Goal: Transaction & Acquisition: Purchase product/service

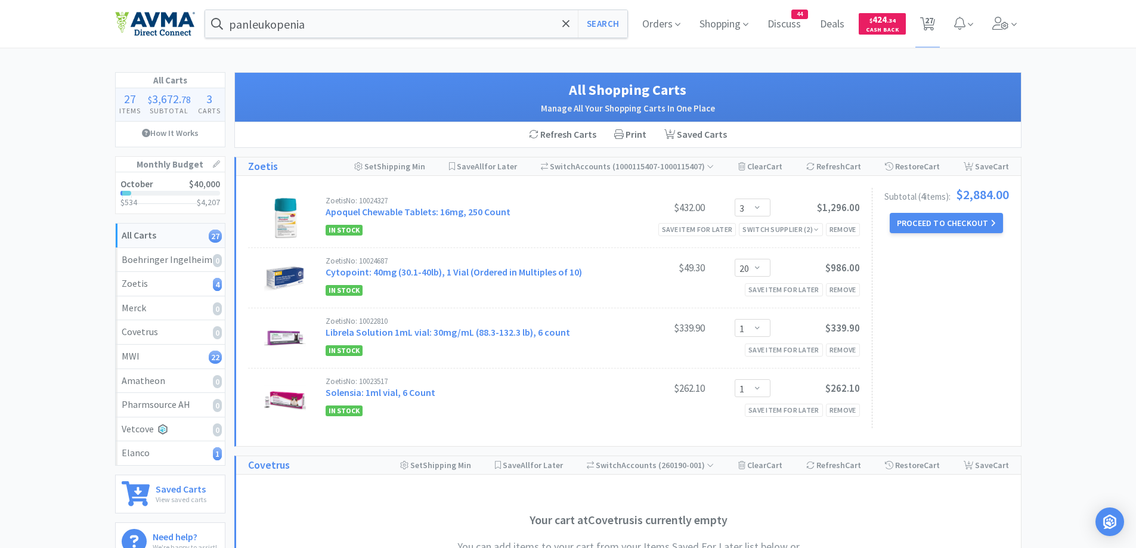
select select "3"
select select "20"
select select "1"
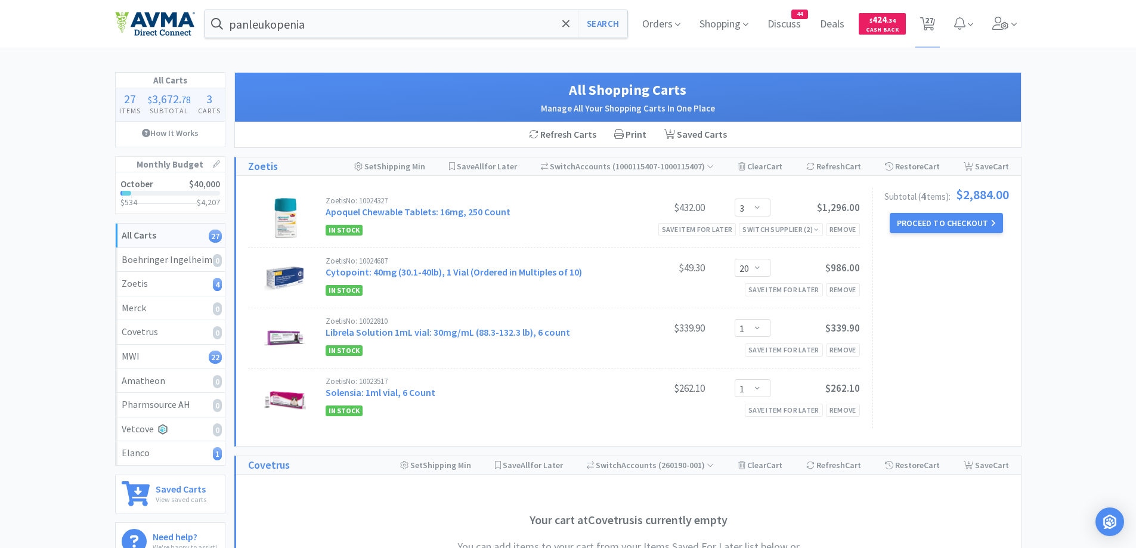
select select "2"
select select "1"
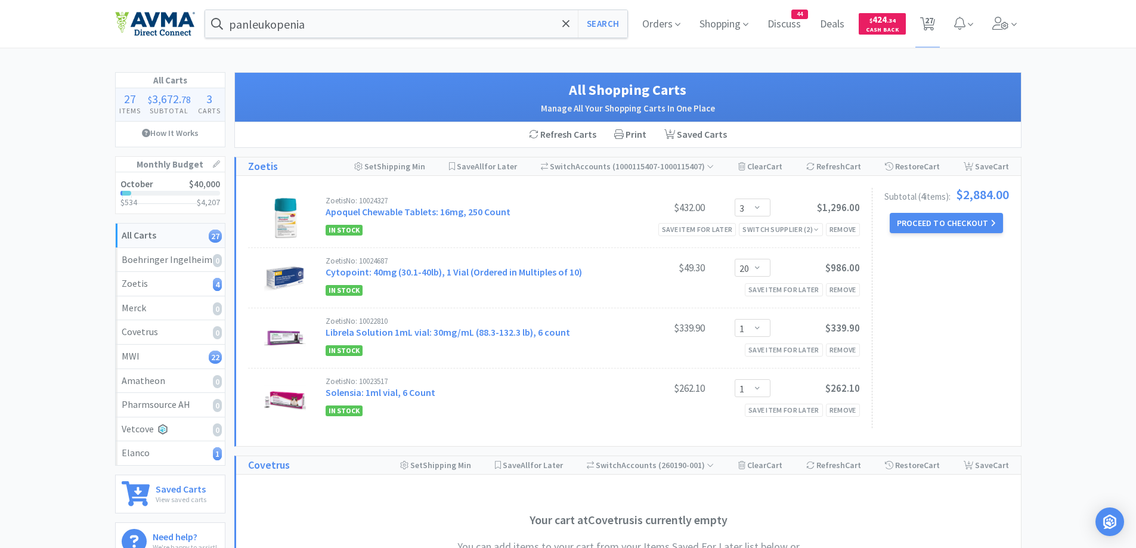
select select "7"
select select "1"
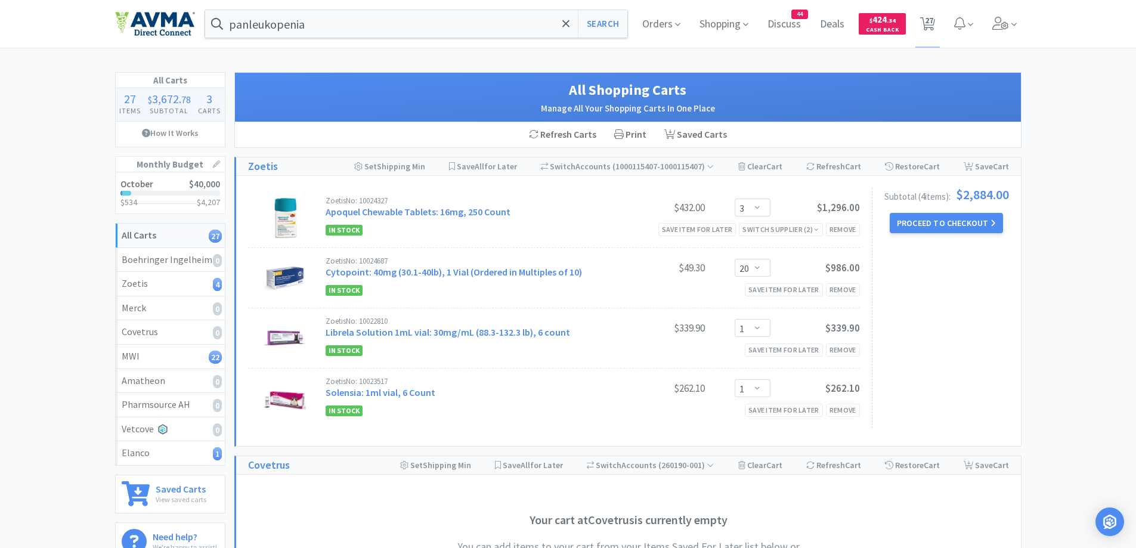
select select "1"
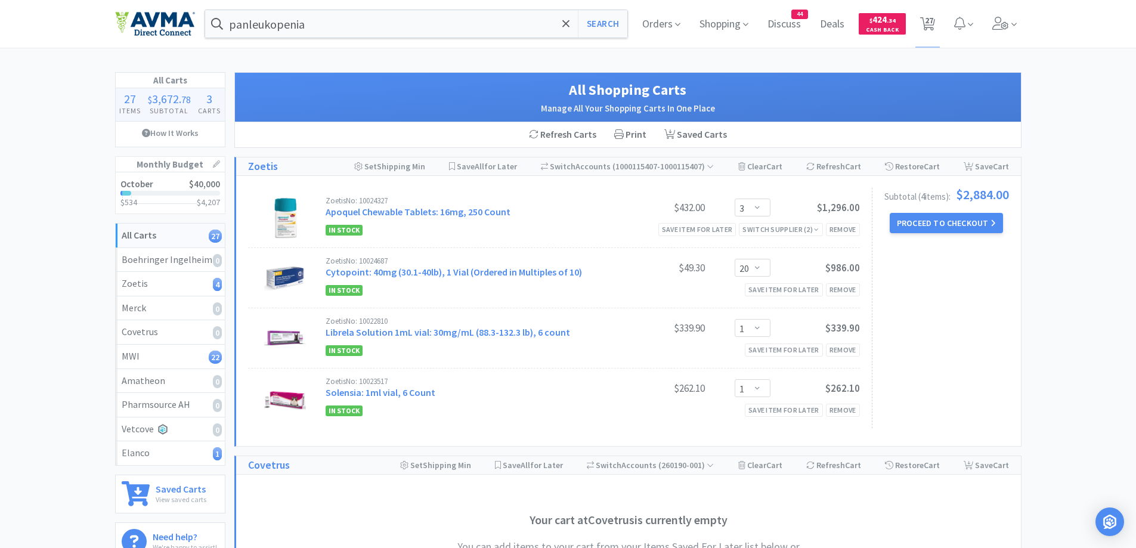
select select "1"
select select "2"
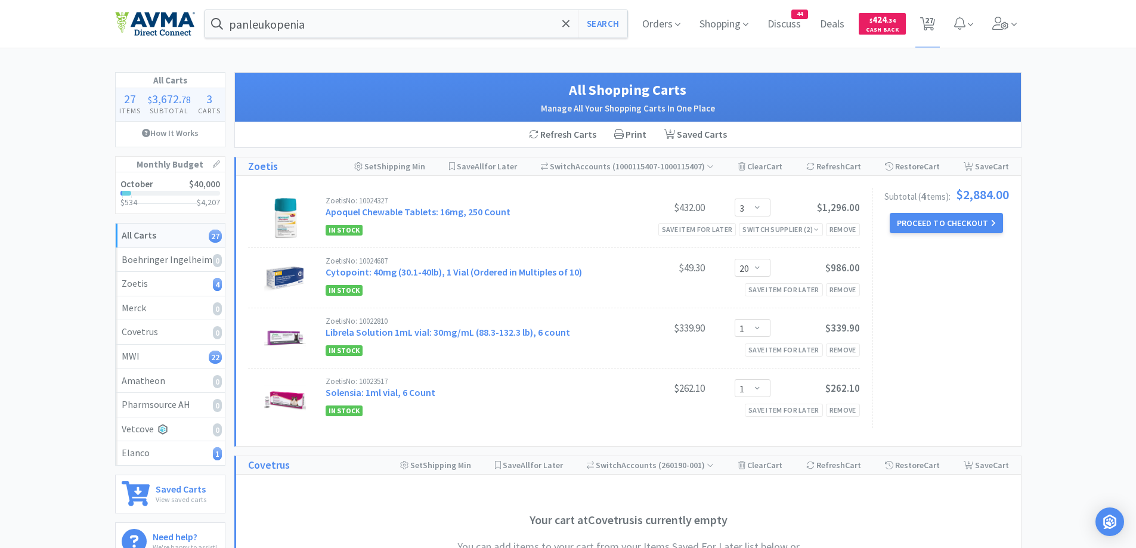
select select "1"
click at [364, 17] on input "panleukopenia" at bounding box center [416, 23] width 423 height 27
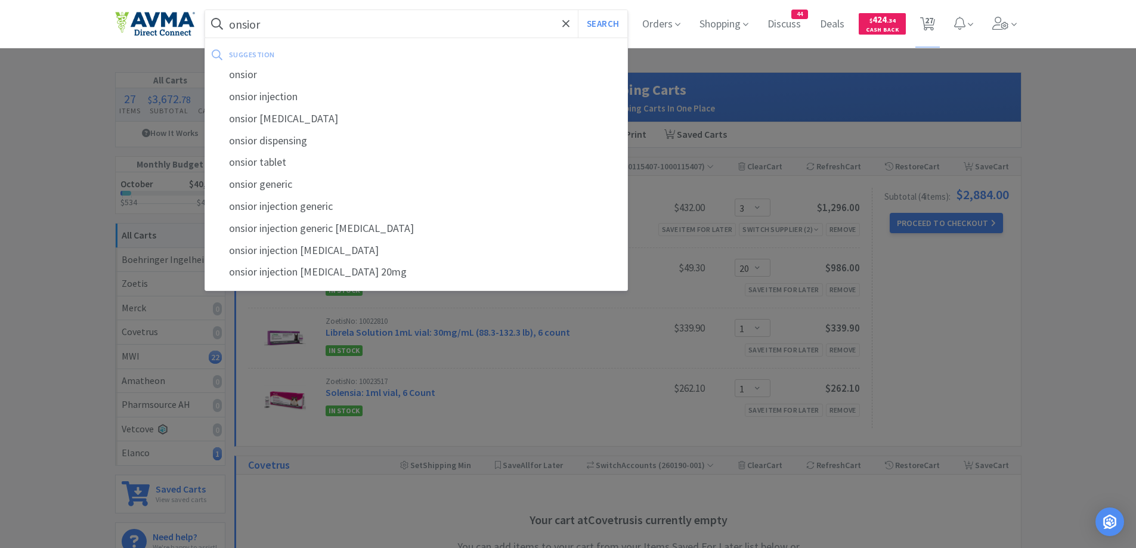
type input "onsior"
click at [578, 10] on button "Search" at bounding box center [603, 23] width 50 height 27
select select "1"
select select "2"
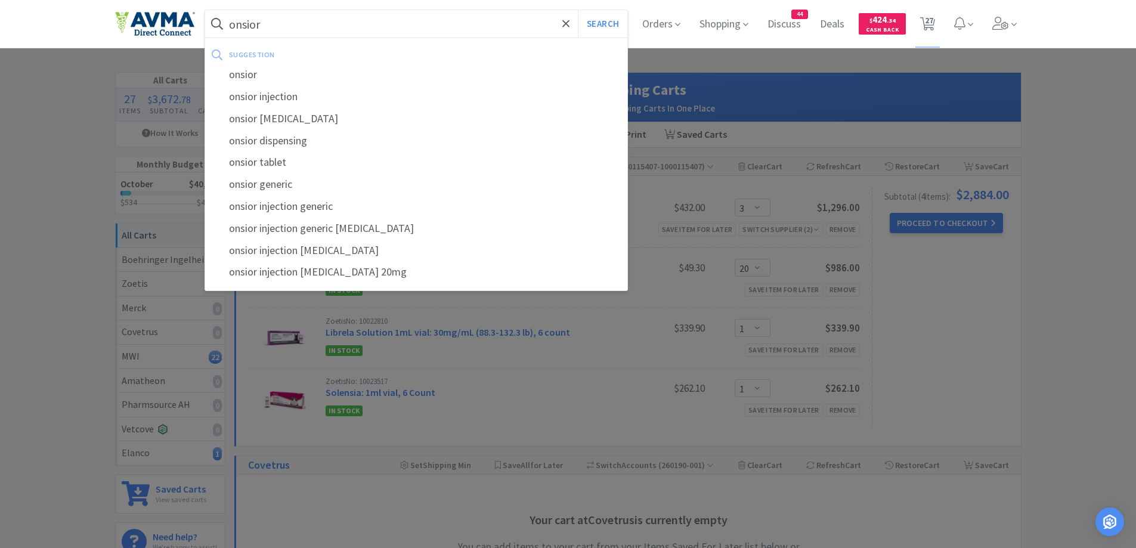
select select "1"
select select "7"
select select "1"
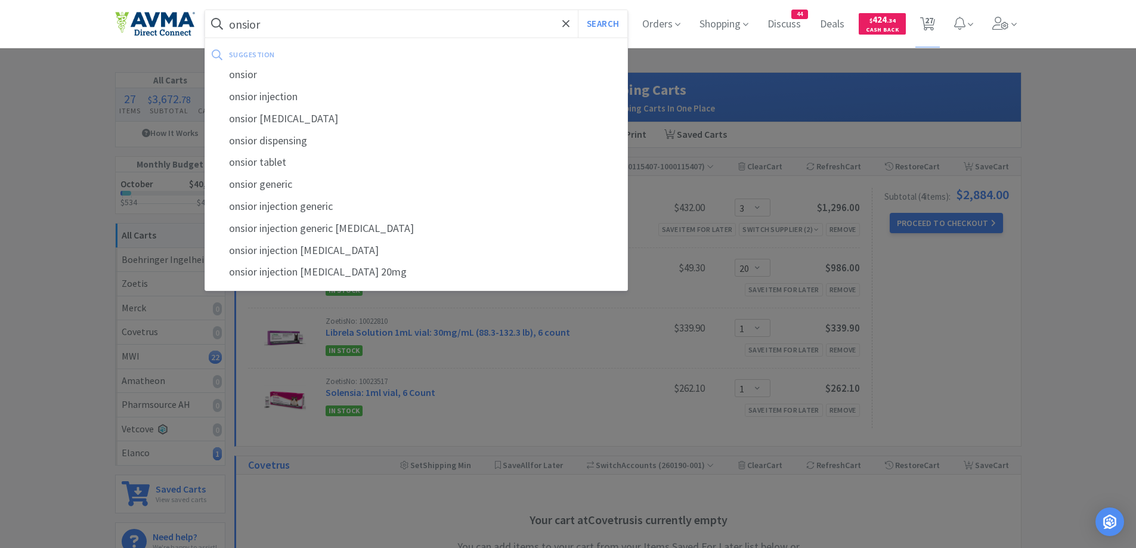
select select "1"
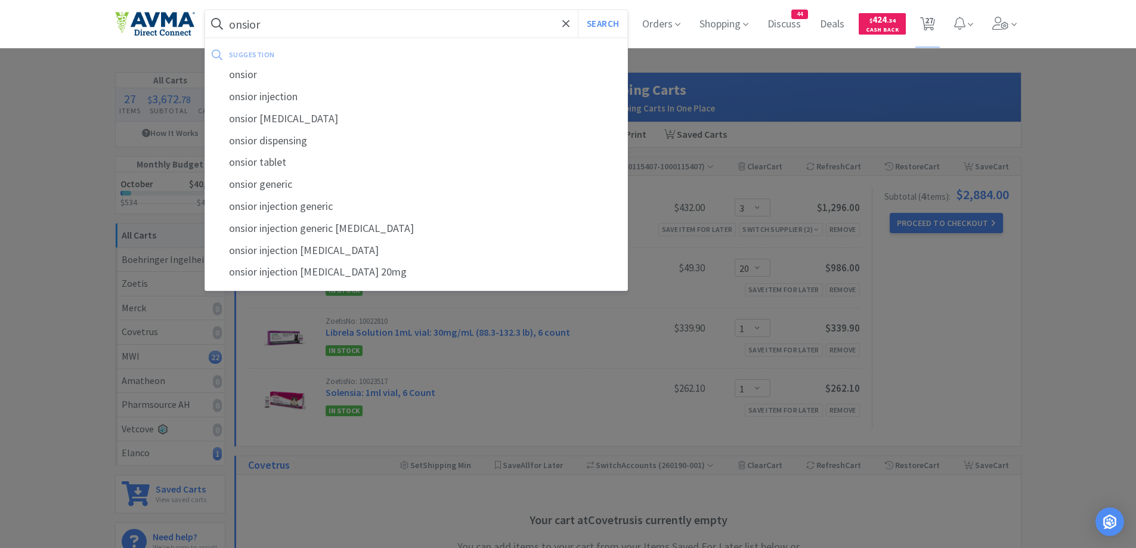
select select "1"
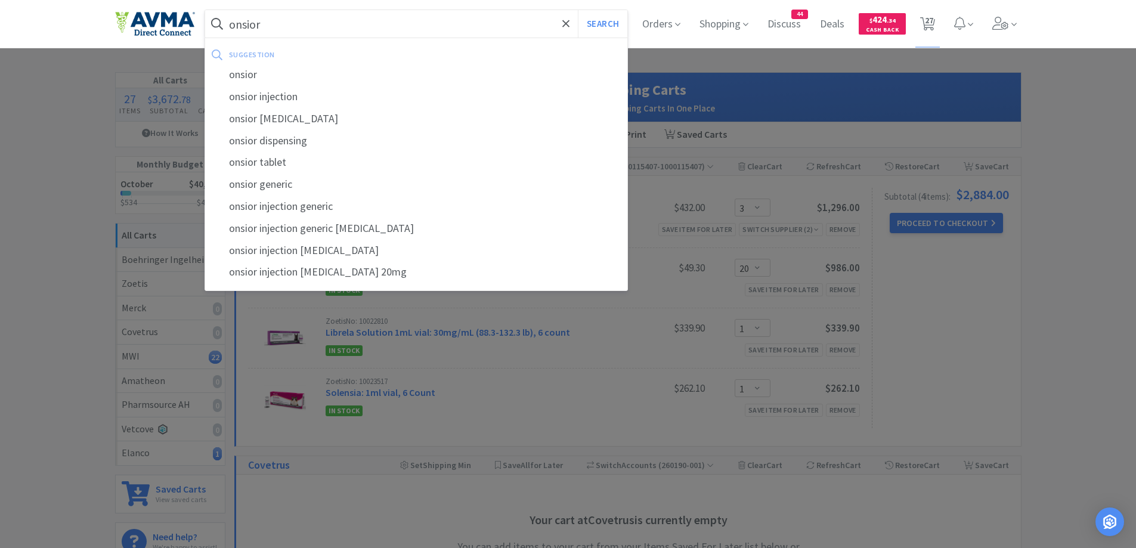
select select "1"
select select "2"
select select "1"
select select "3"
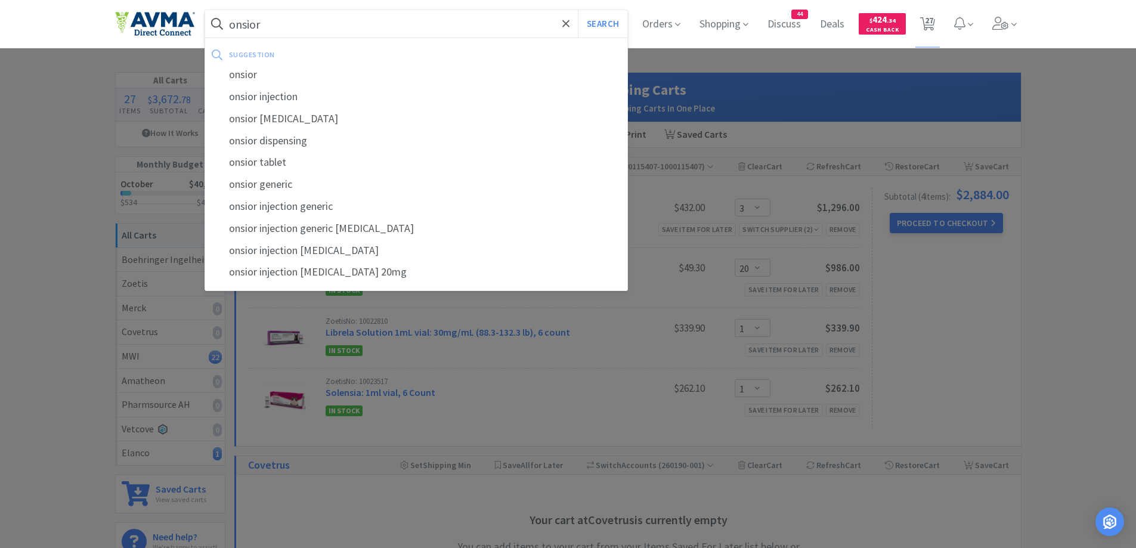
select select "20"
select select "1"
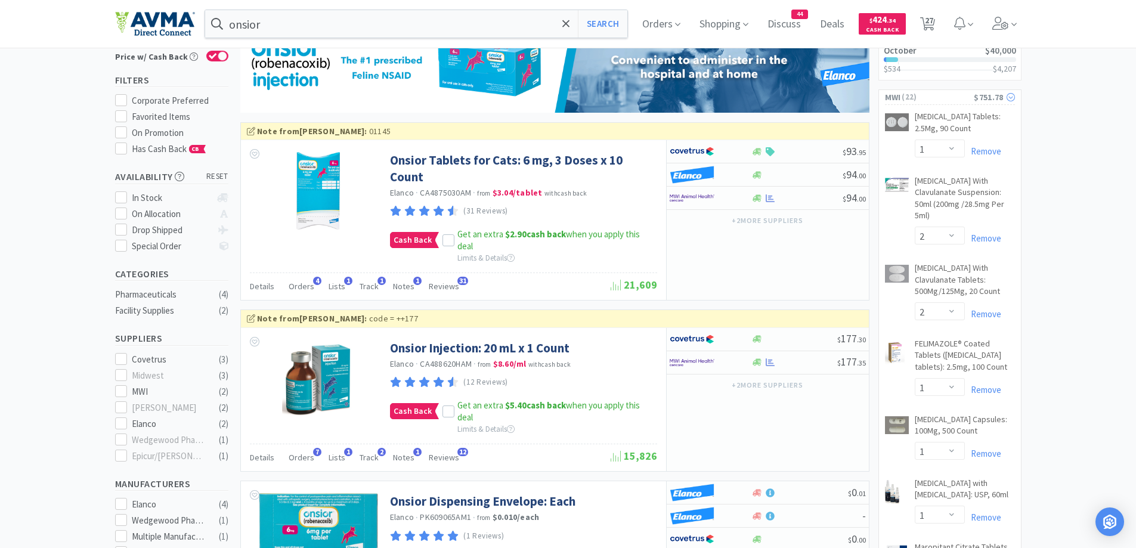
scroll to position [119, 0]
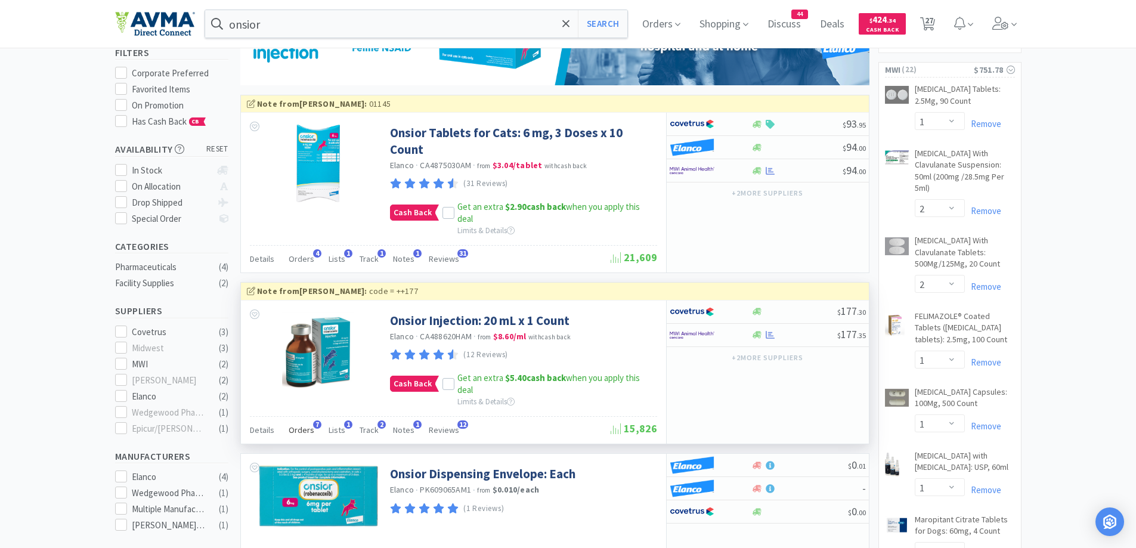
click at [307, 436] on div "Orders 7" at bounding box center [302, 432] width 26 height 23
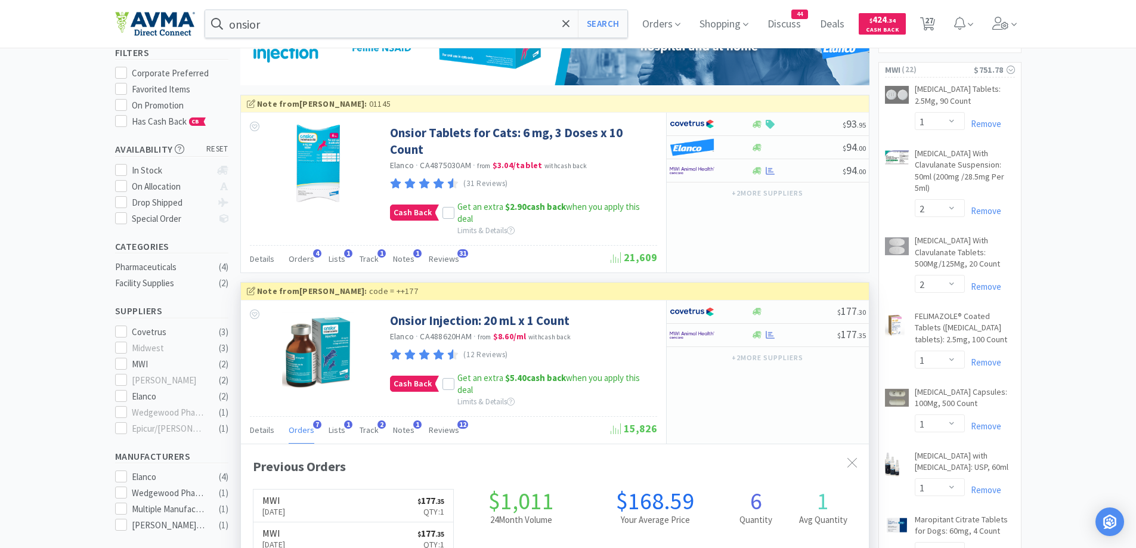
scroll to position [239, 0]
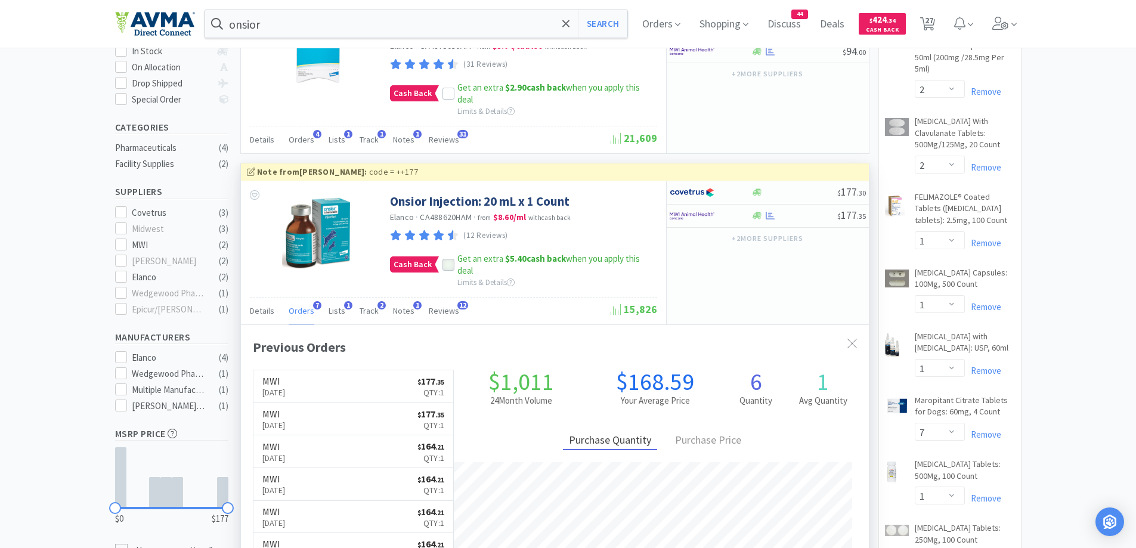
click at [445, 261] on icon at bounding box center [448, 265] width 8 height 8
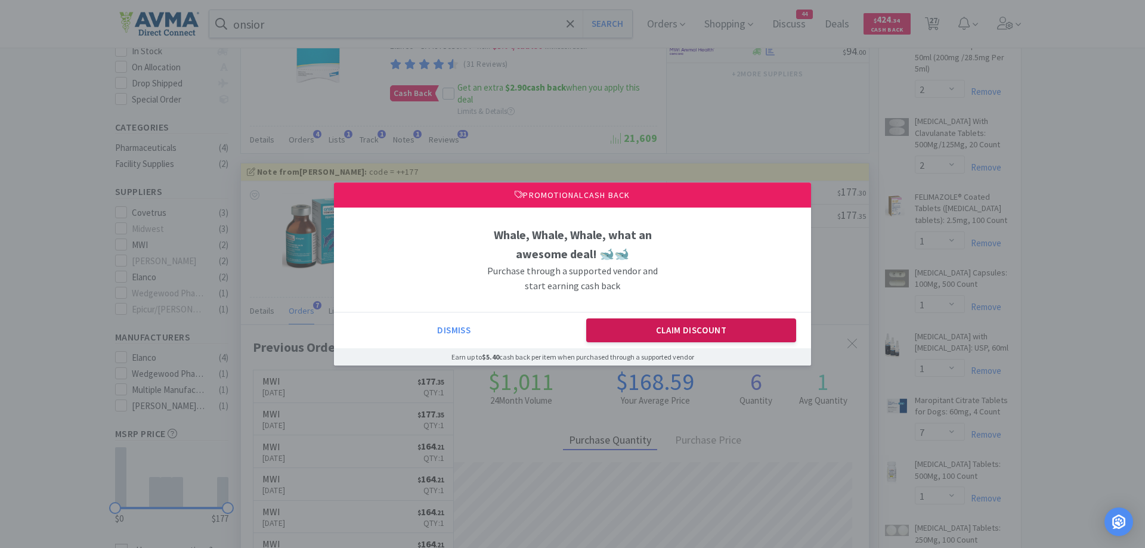
click at [699, 328] on button "Claim Discount" at bounding box center [691, 331] width 211 height 24
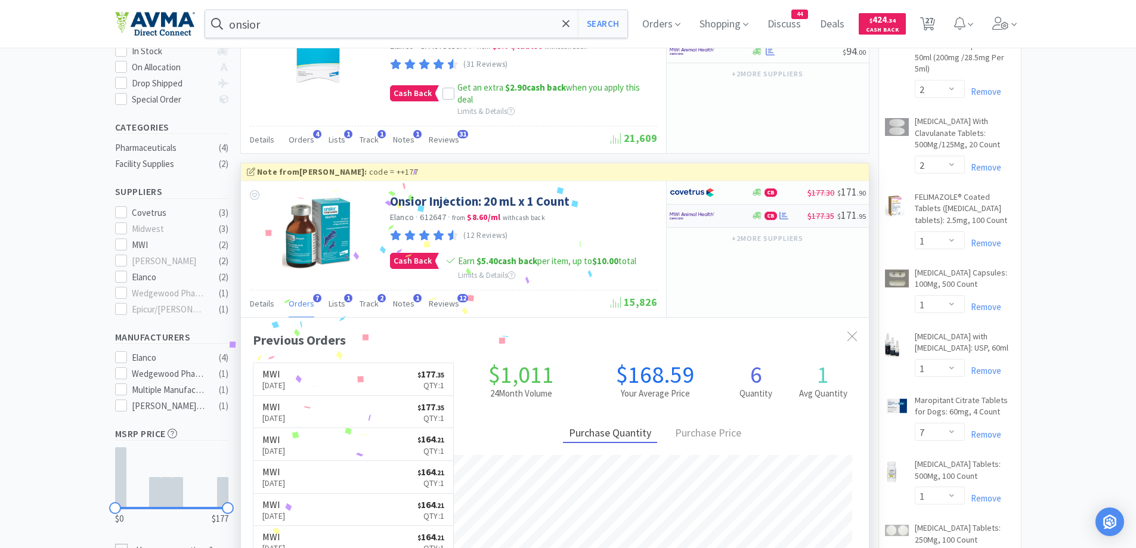
click at [749, 220] on div at bounding box center [711, 216] width 82 height 20
select select "1"
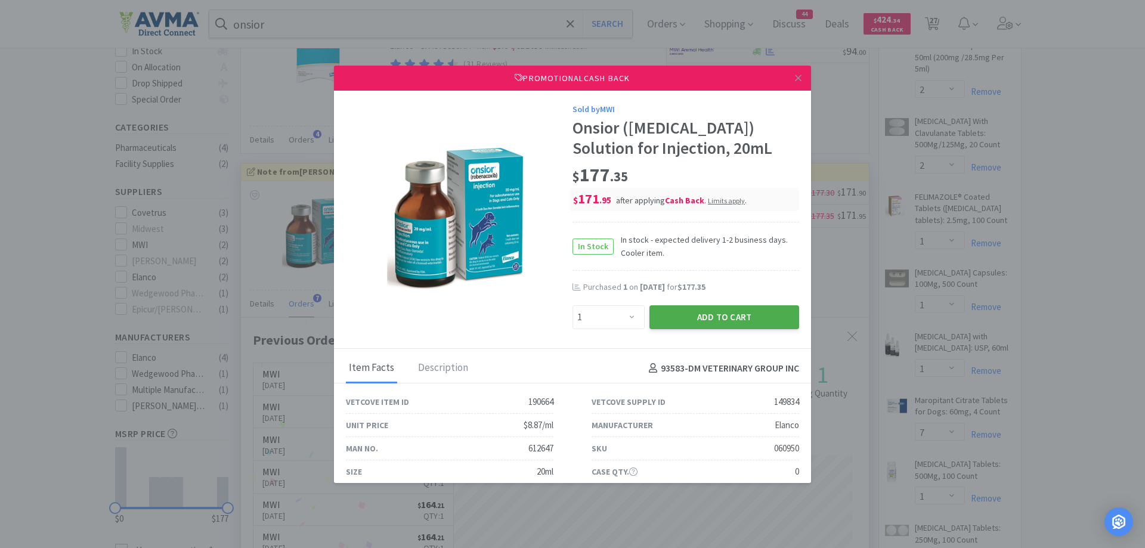
click at [701, 318] on button "Add to Cart" at bounding box center [725, 317] width 150 height 24
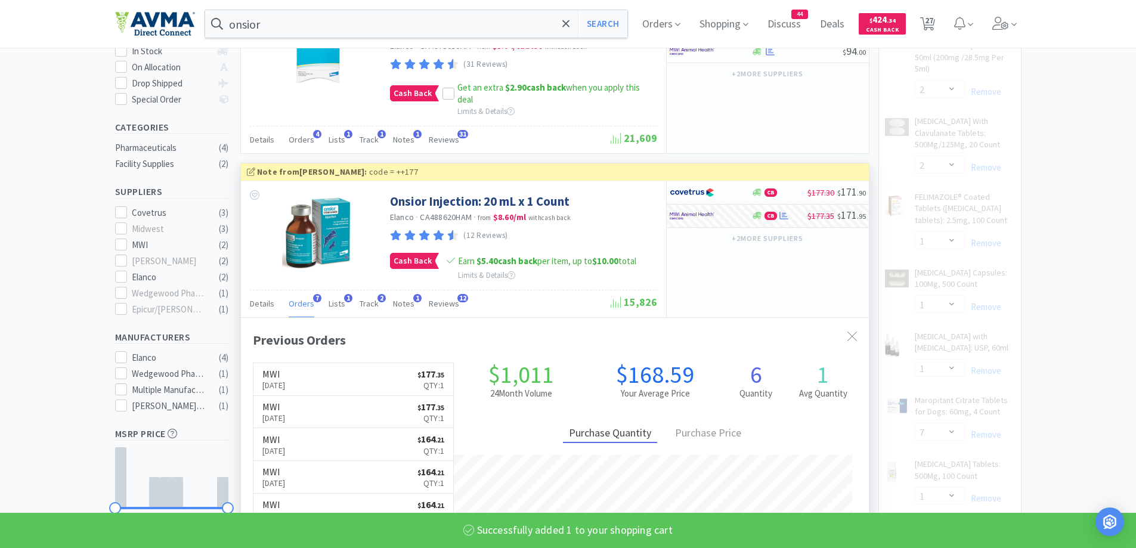
scroll to position [477, 0]
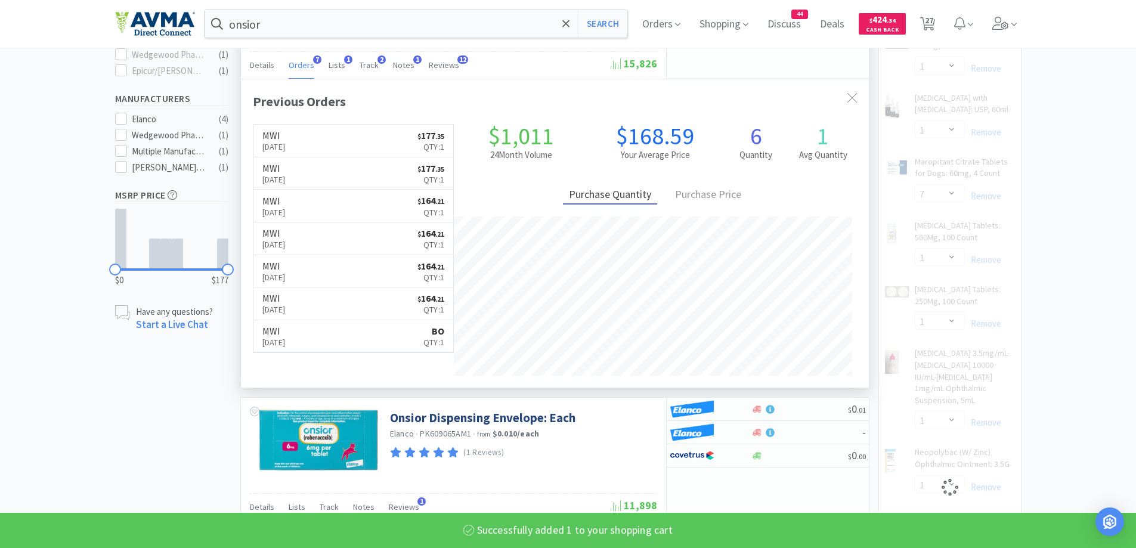
select select "1"
select select "2"
select select "1"
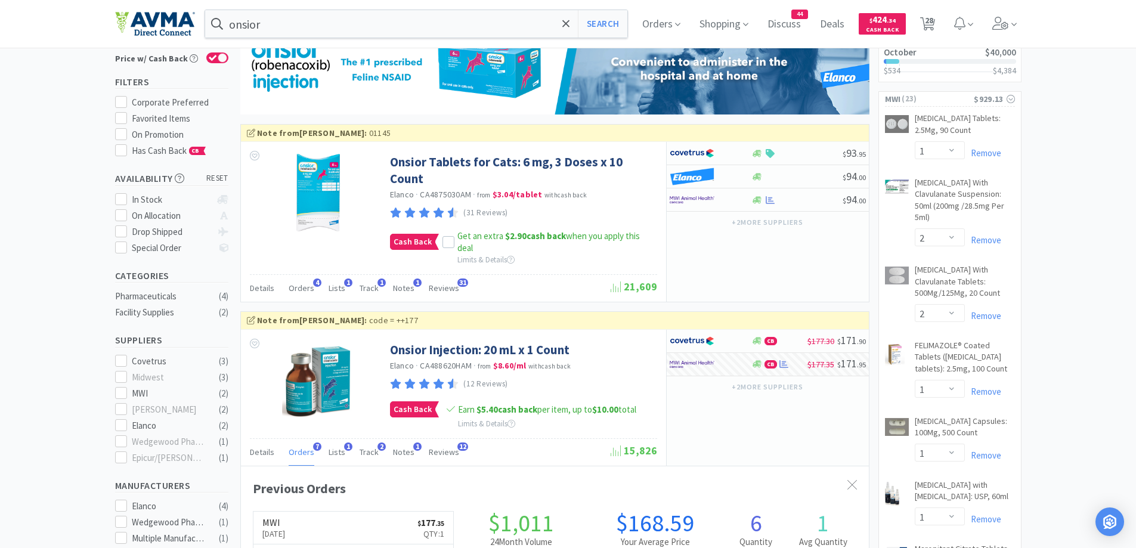
scroll to position [119, 0]
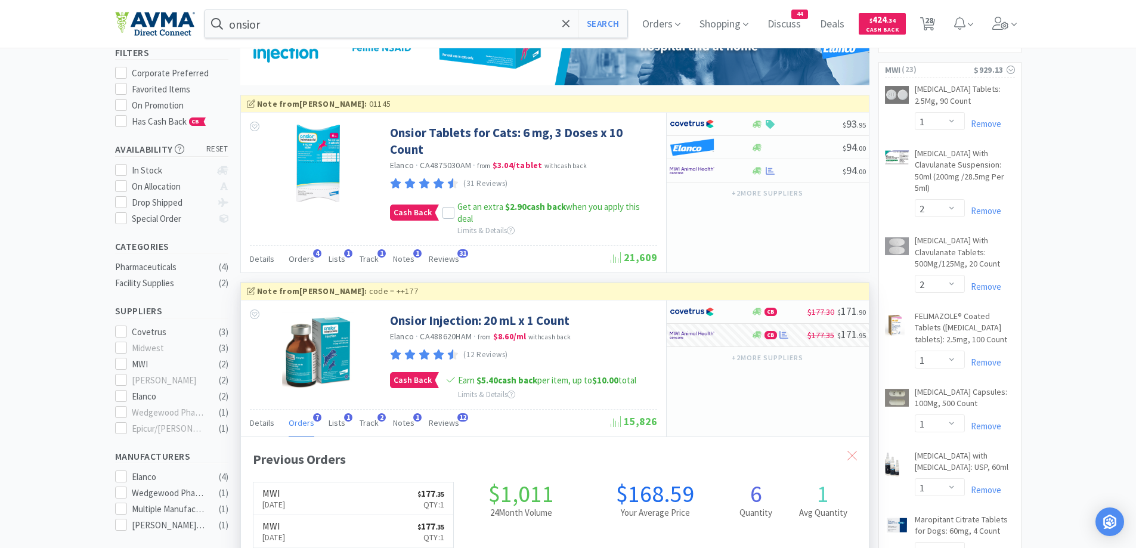
click at [858, 458] on div at bounding box center [852, 456] width 21 height 27
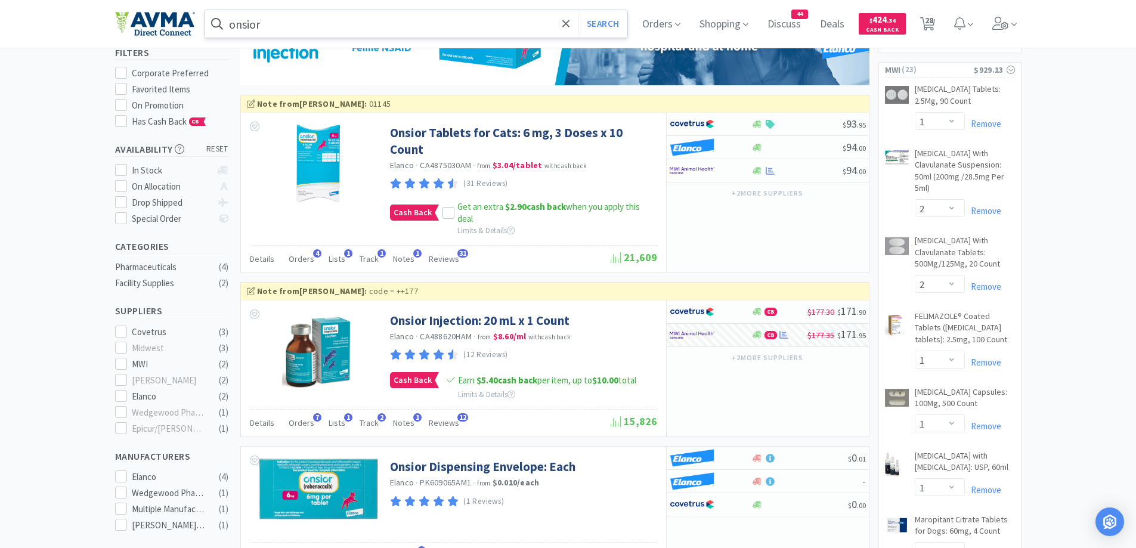
click at [301, 16] on input "onsior" at bounding box center [416, 23] width 423 height 27
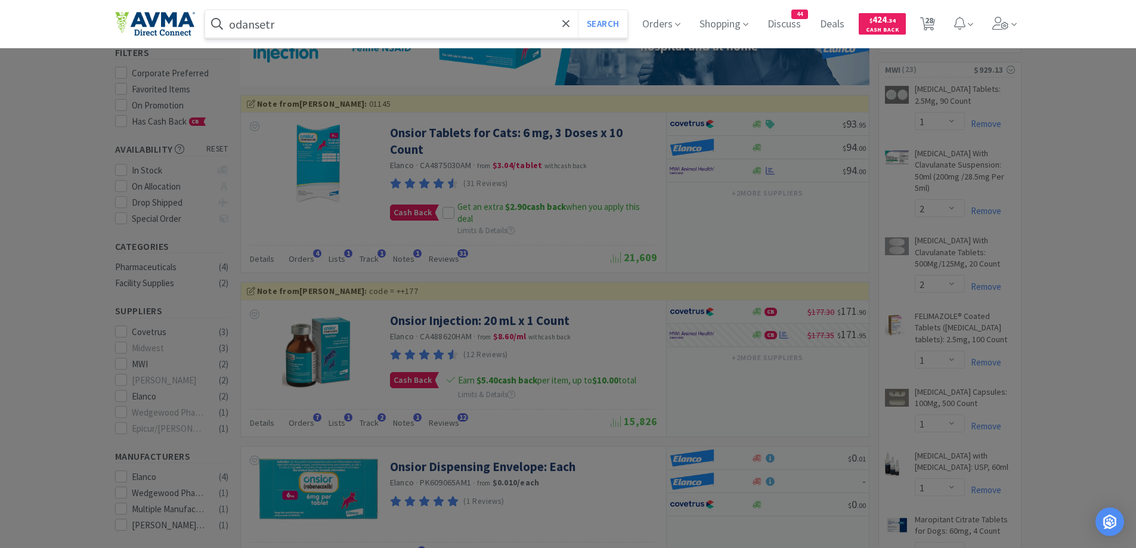
click at [311, 24] on input "odansetr" at bounding box center [416, 23] width 423 height 27
type input "odansetron"
click at [578, 10] on button "Search" at bounding box center [603, 23] width 50 height 27
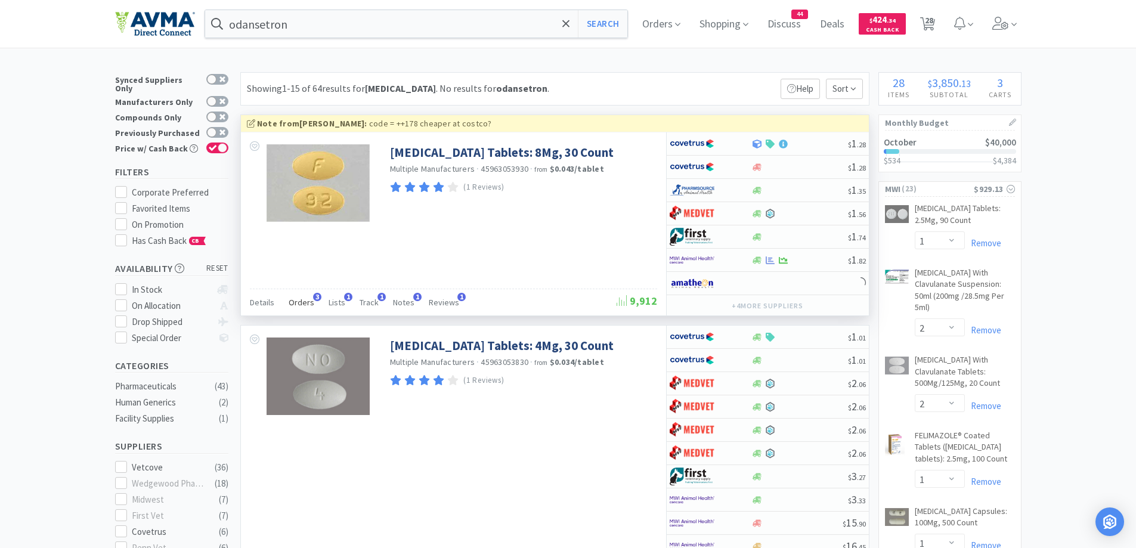
click at [294, 305] on span "Orders" at bounding box center [302, 302] width 26 height 11
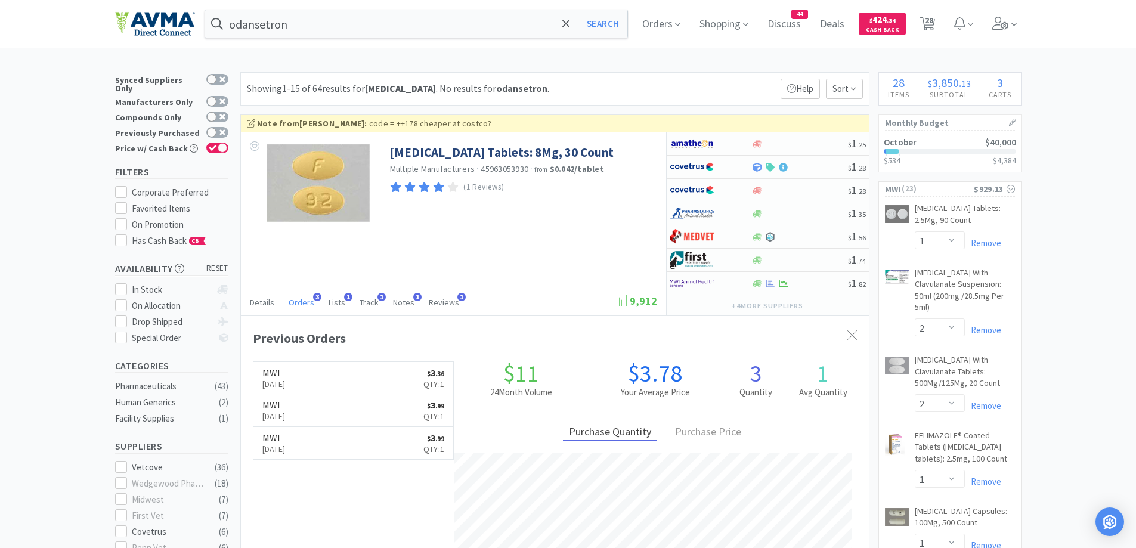
scroll to position [309, 628]
drag, startPoint x: 941, startPoint y: 24, endPoint x: 918, endPoint y: 27, distance: 22.9
click at [940, 24] on span "28" at bounding box center [928, 24] width 24 height 48
select select "3"
select select "20"
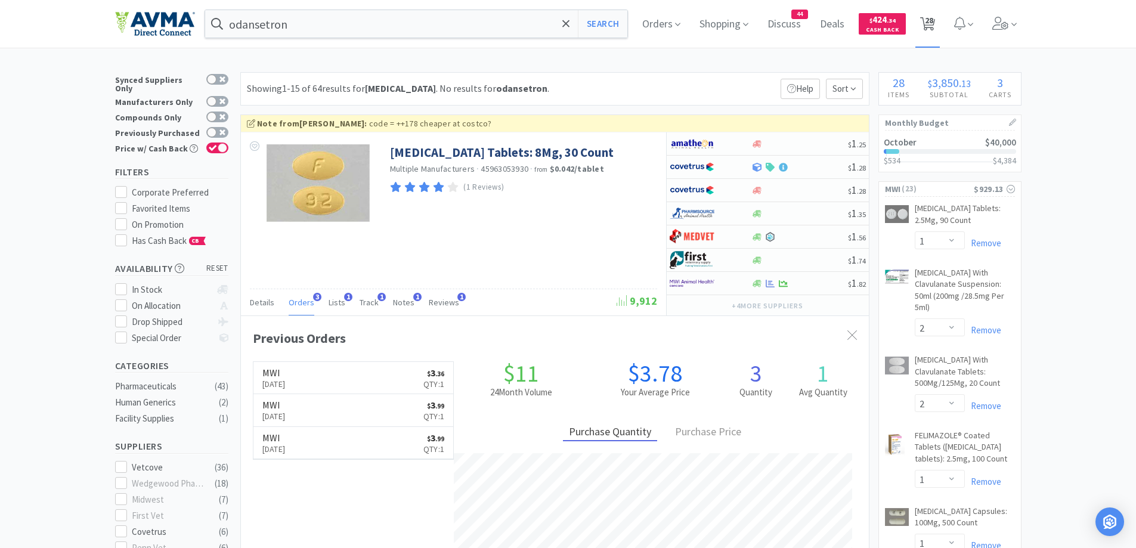
select select "1"
select select "2"
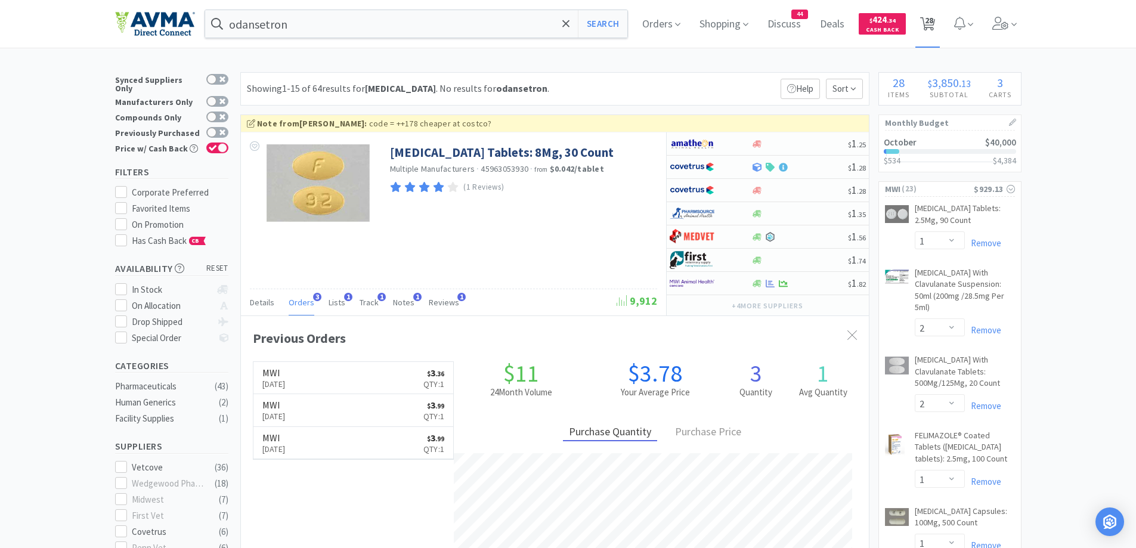
select select "1"
select select "7"
select select "1"
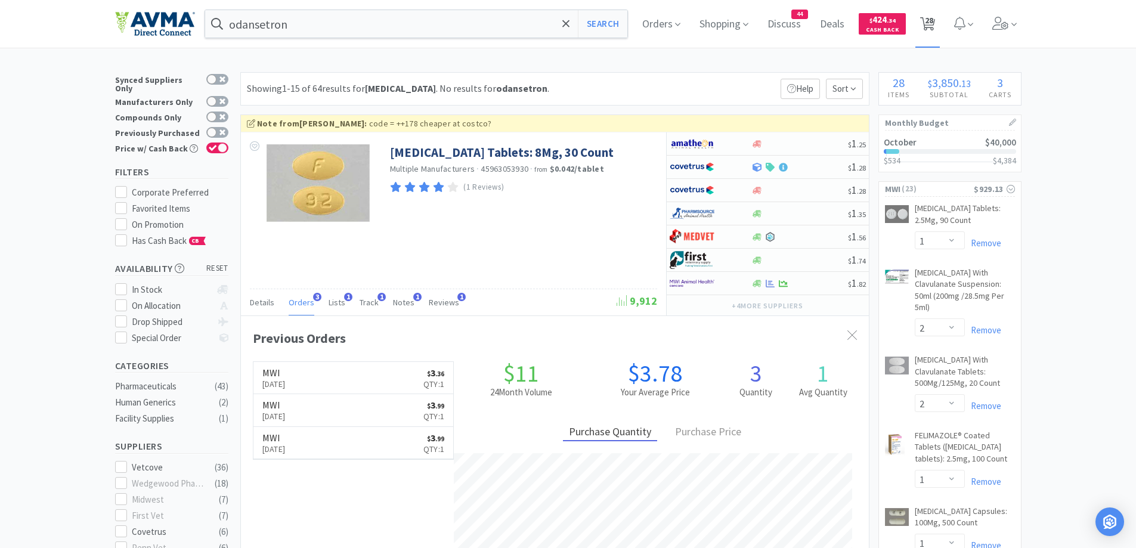
select select "1"
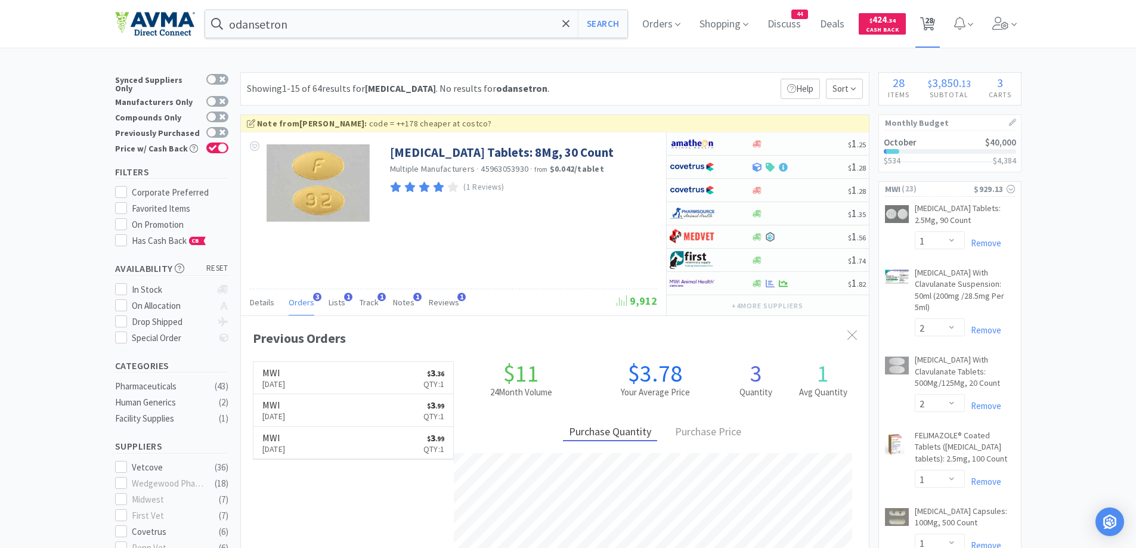
select select "1"
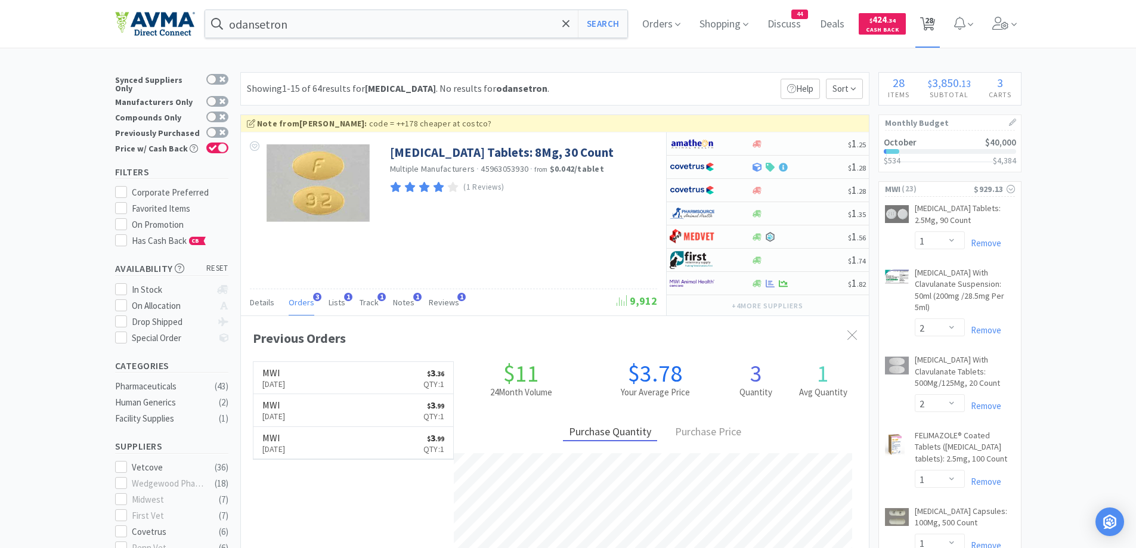
select select "1"
select select "2"
select select "1"
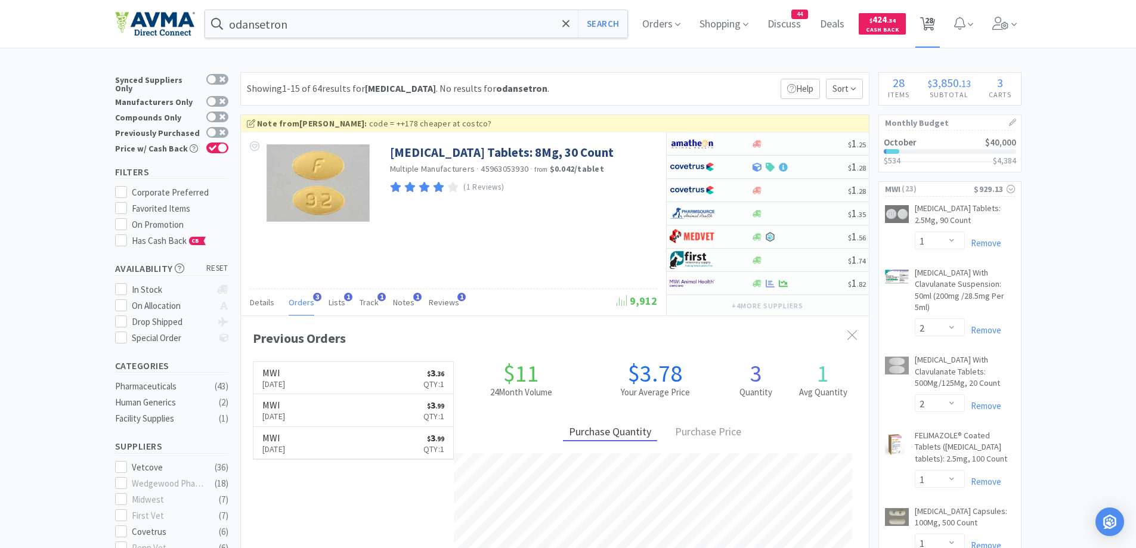
select select "1"
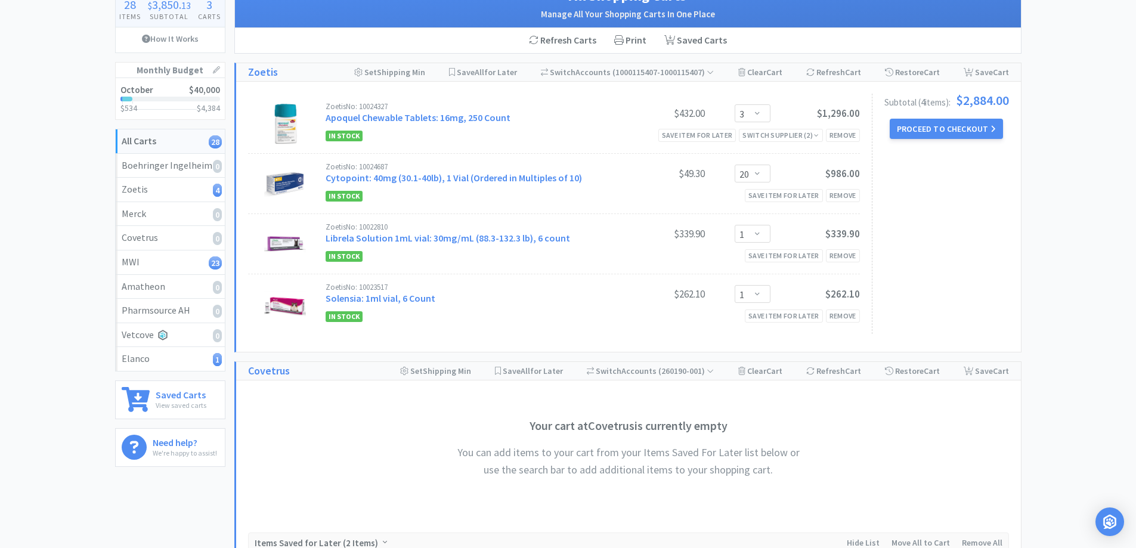
scroll to position [119, 0]
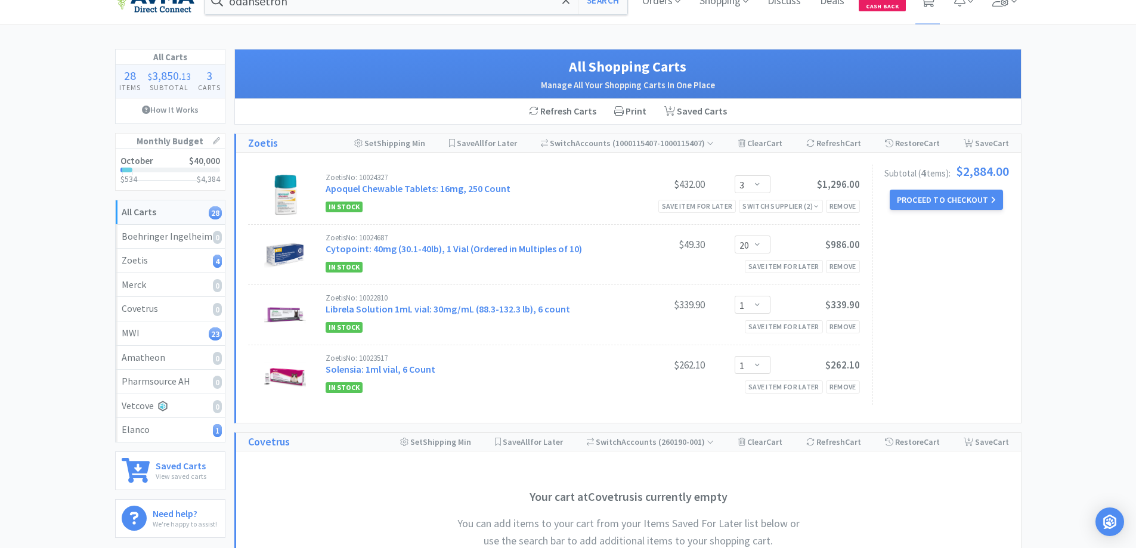
scroll to position [0, 0]
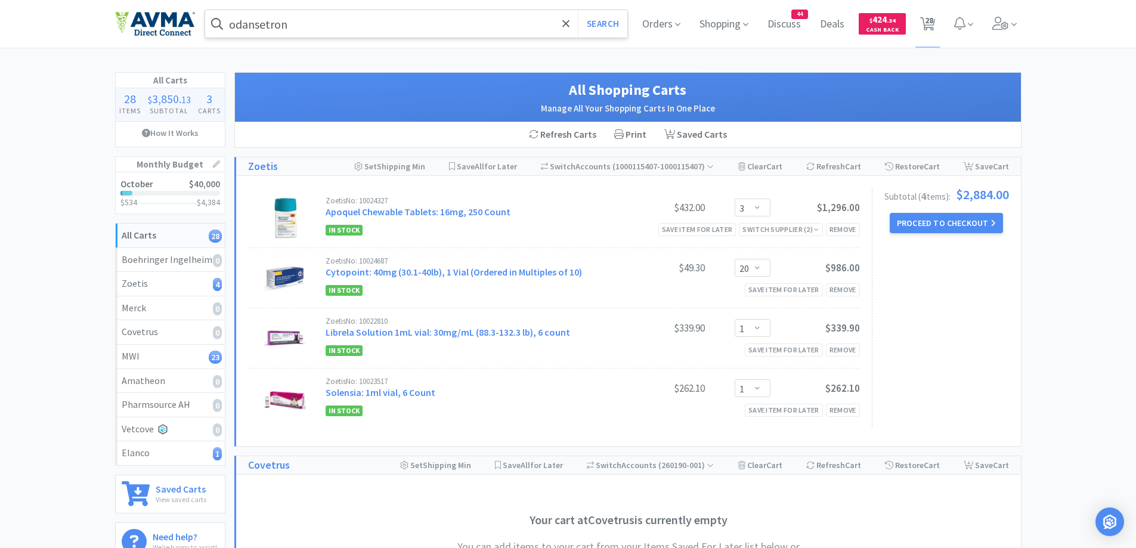
click at [304, 17] on input "odansetron" at bounding box center [416, 23] width 423 height 27
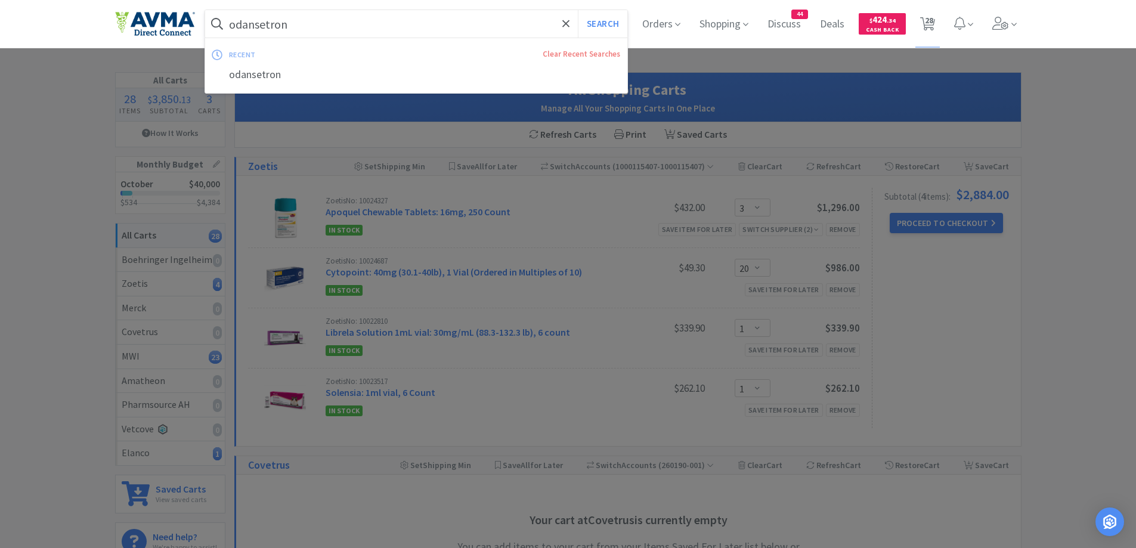
paste input "TrizUltra"
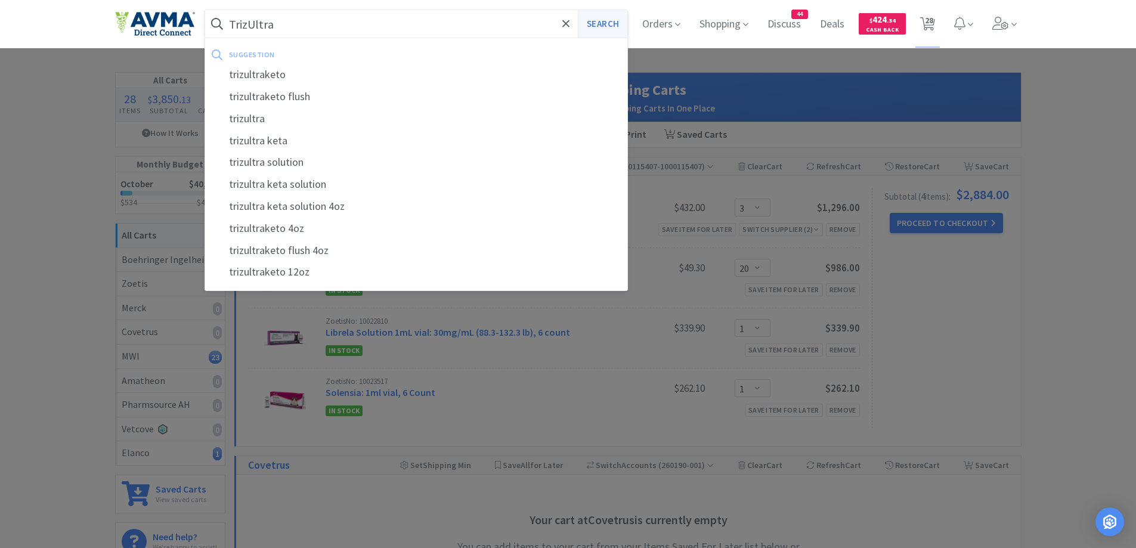
type input "TrizUltra"
click at [594, 26] on button "Search" at bounding box center [603, 23] width 50 height 27
select select "1"
select select "2"
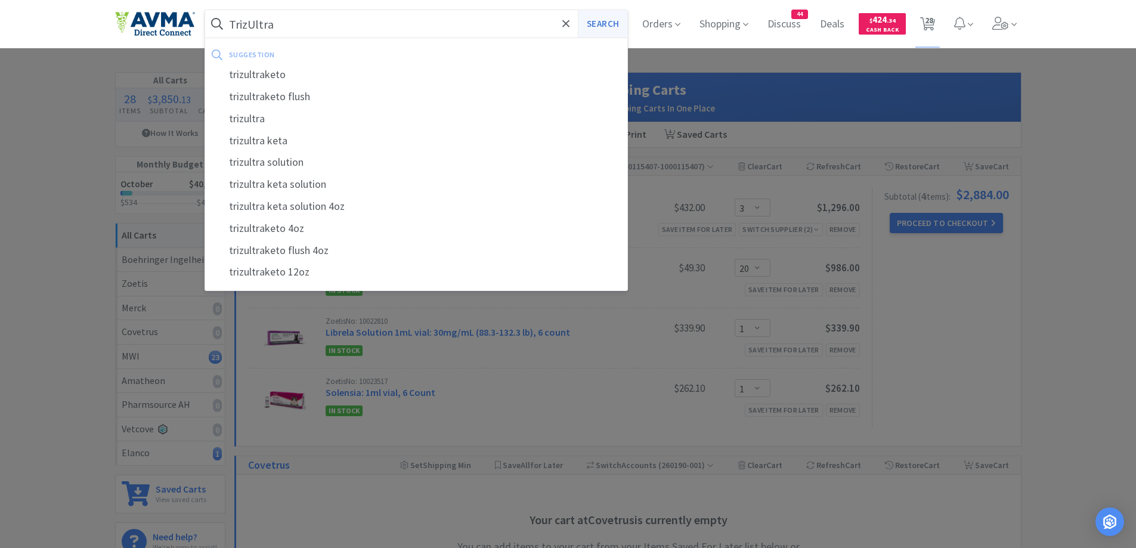
select select "1"
select select "7"
select select "1"
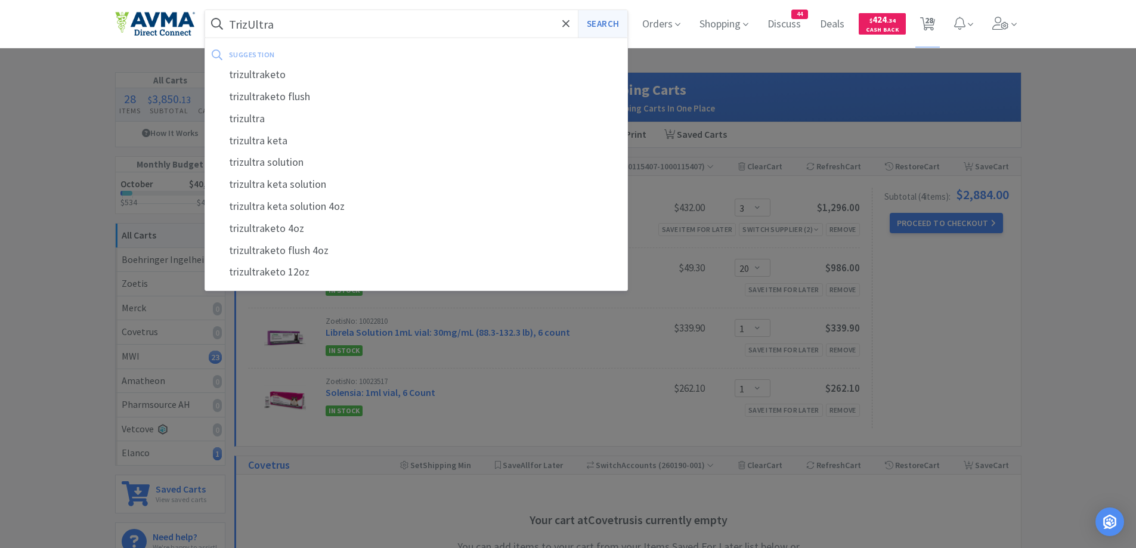
select select "1"
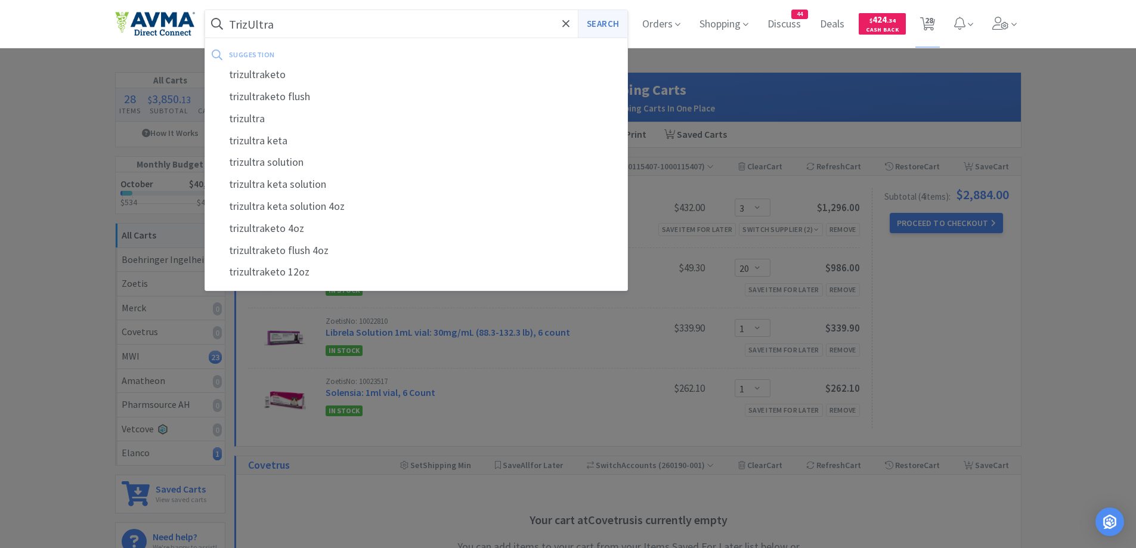
select select "1"
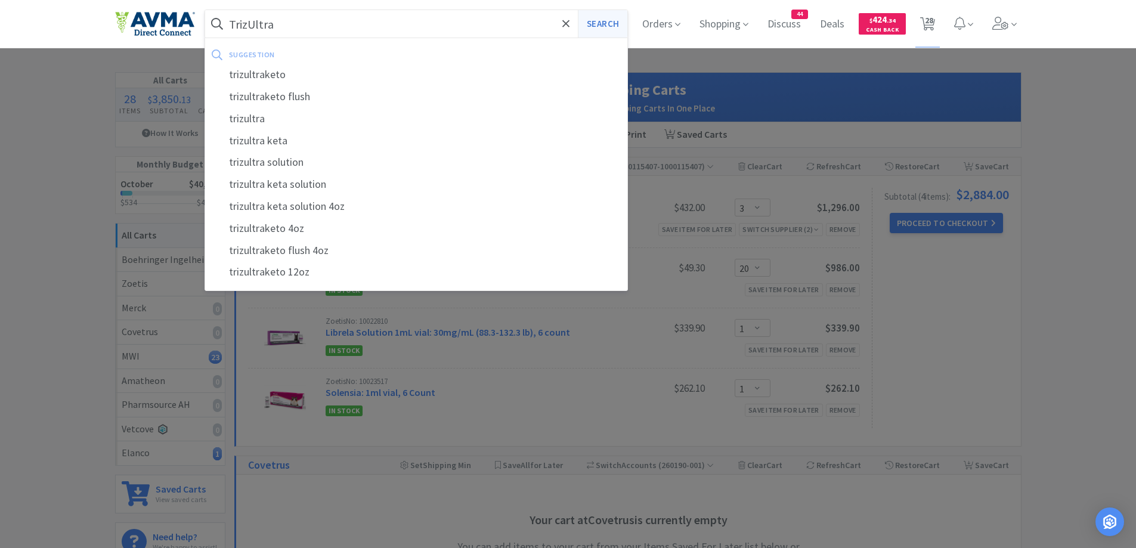
select select "1"
select select "2"
select select "1"
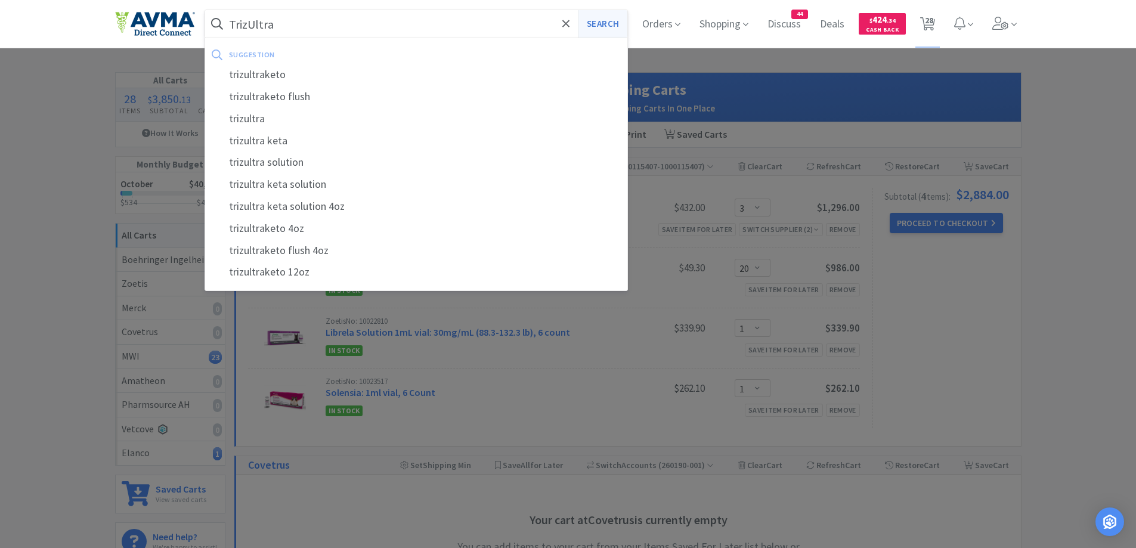
select select "3"
select select "20"
select select "1"
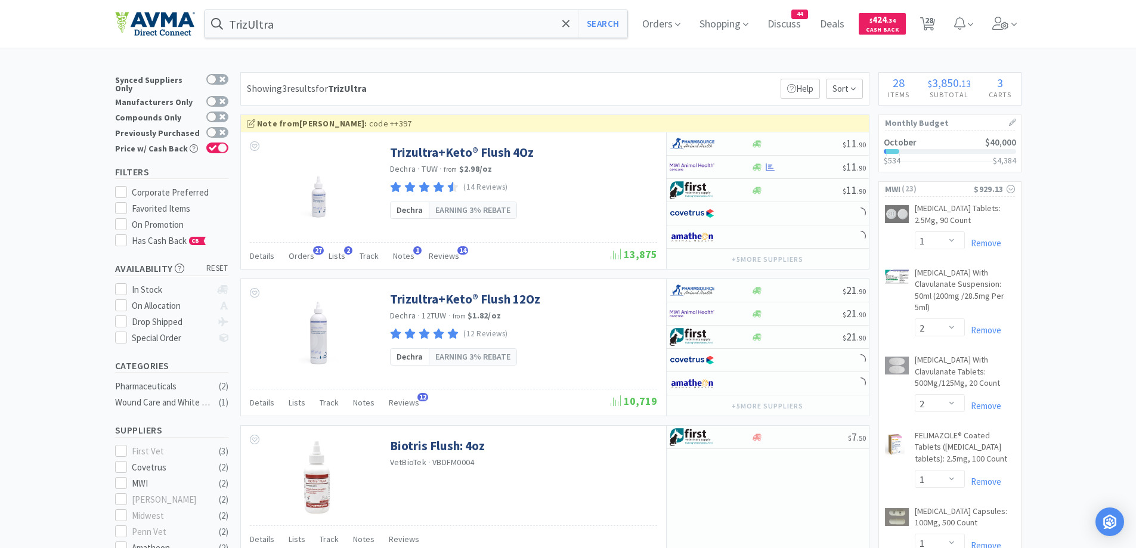
click at [692, 75] on div "Showing 3 results for TrizUltra Filters Help Sort" at bounding box center [554, 88] width 629 height 33
click at [757, 168] on icon at bounding box center [757, 166] width 9 height 7
select select "1"
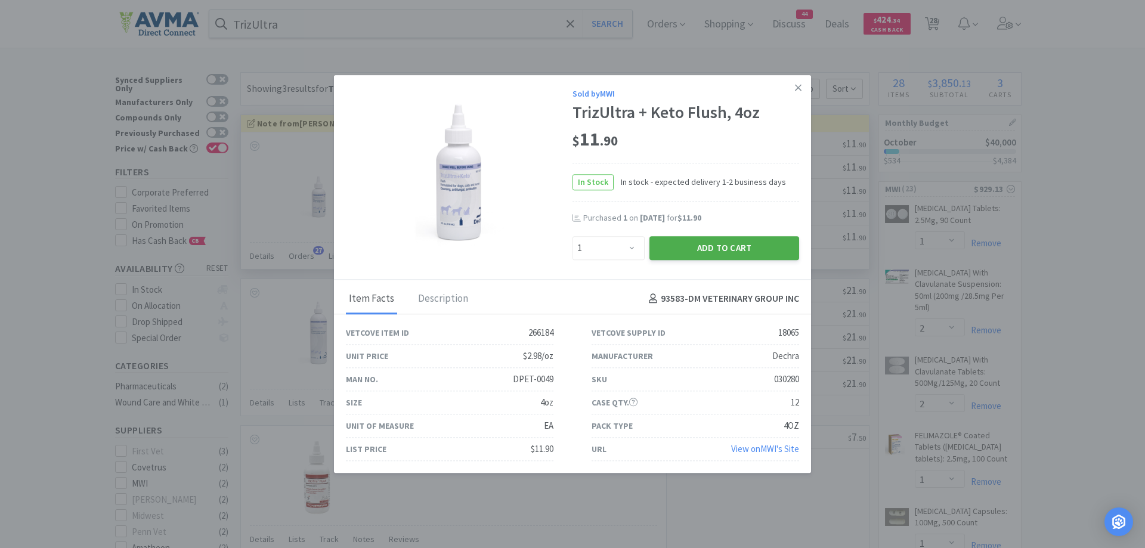
click at [718, 252] on button "Add to Cart" at bounding box center [725, 248] width 150 height 24
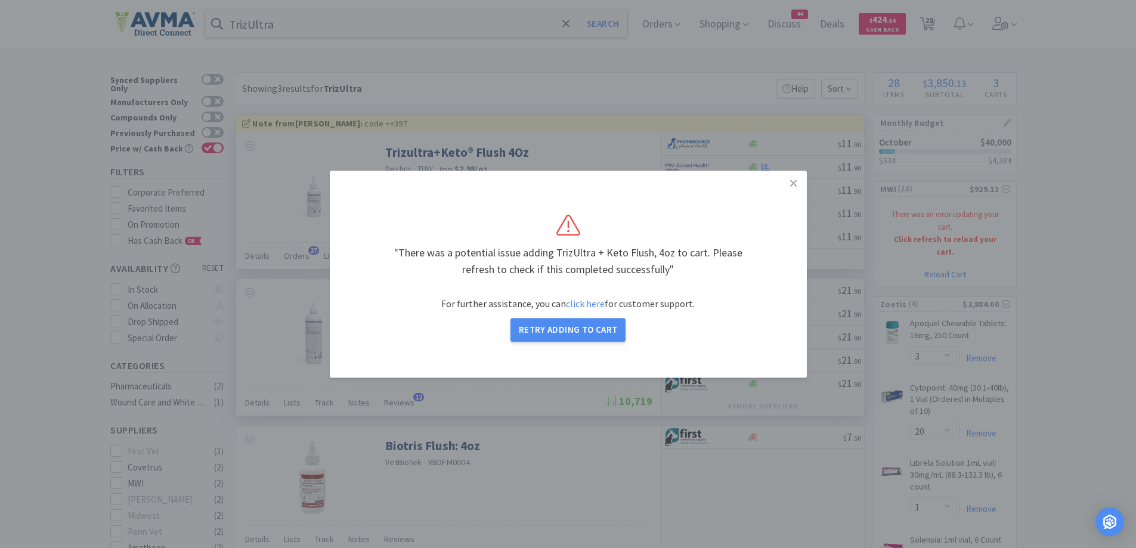
select select "1"
select select "2"
select select "1"
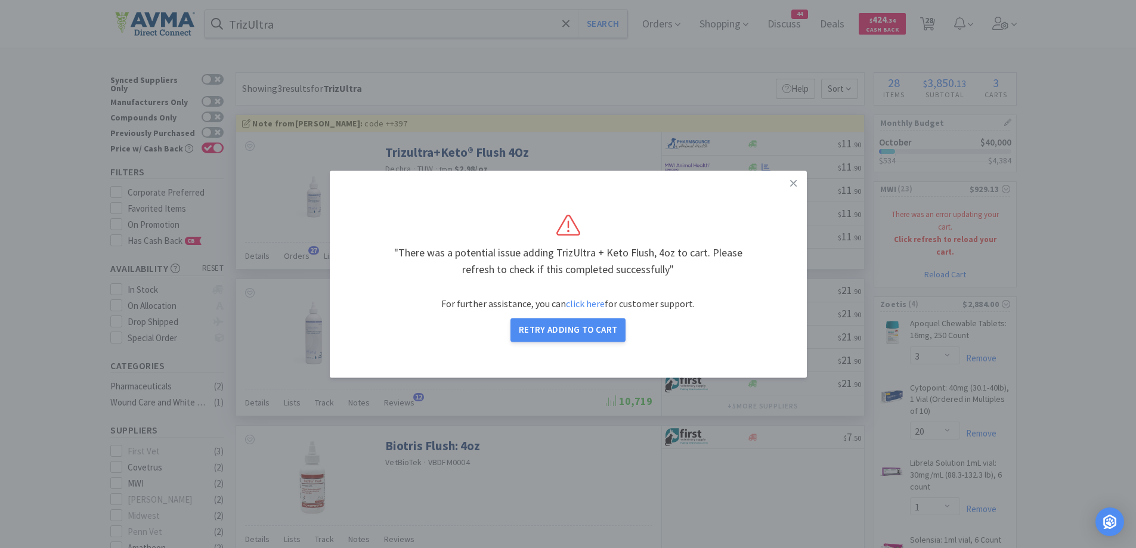
select select "1"
select select "7"
select select "1"
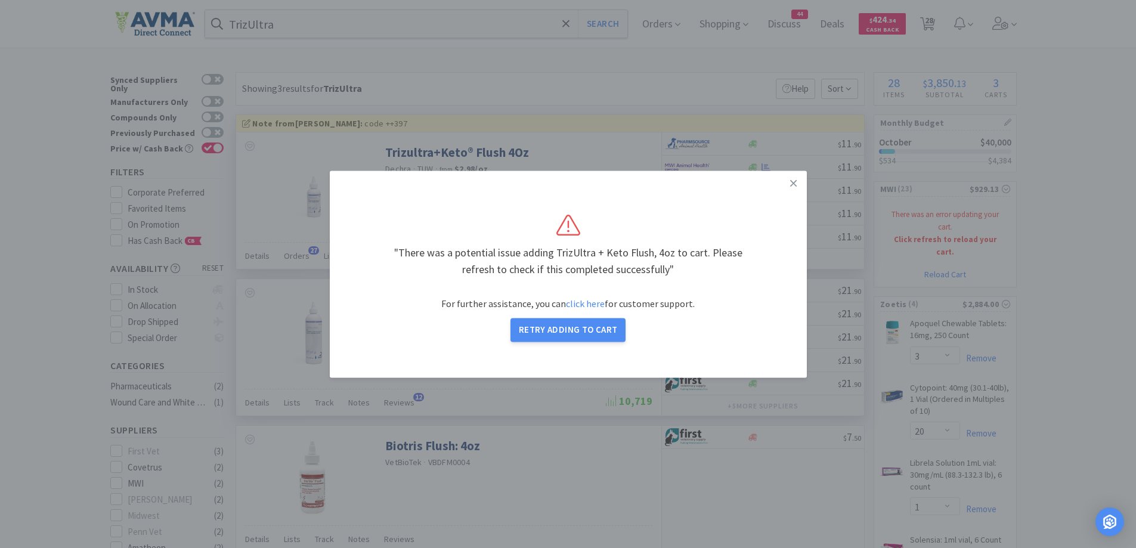
select select "1"
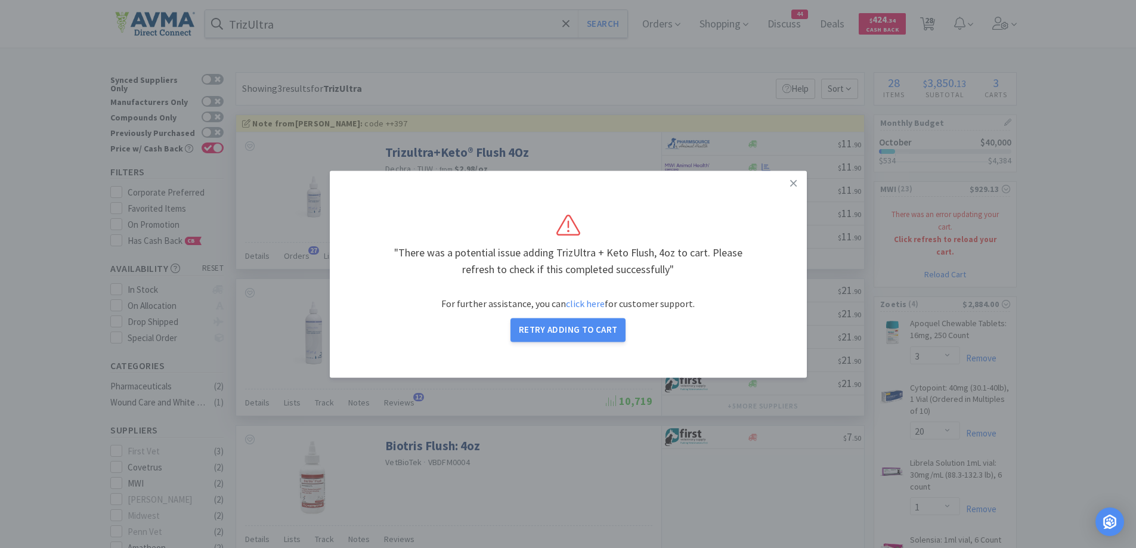
select select "1"
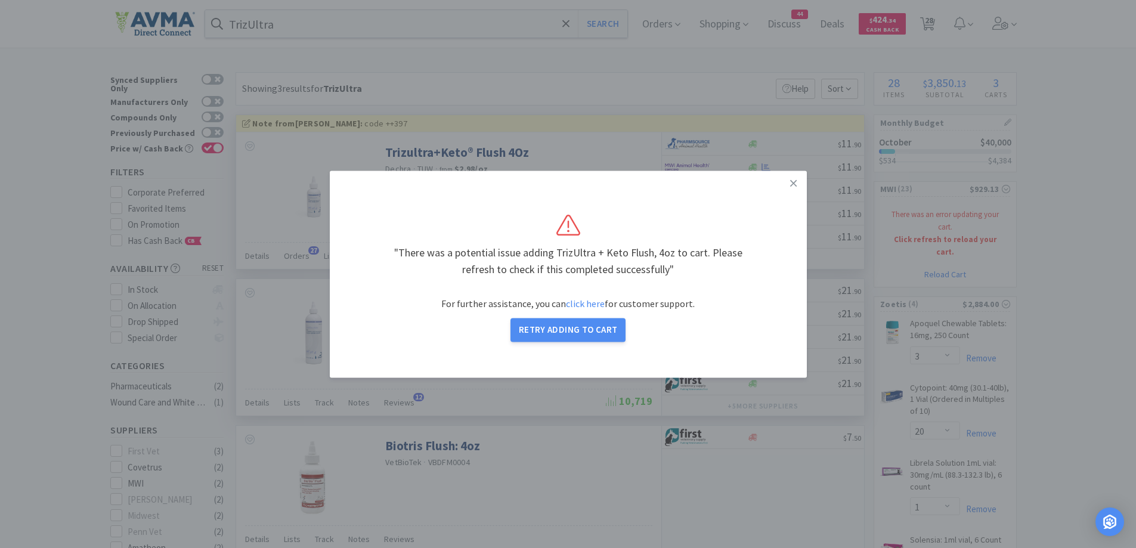
select select "1"
select select "2"
select select "1"
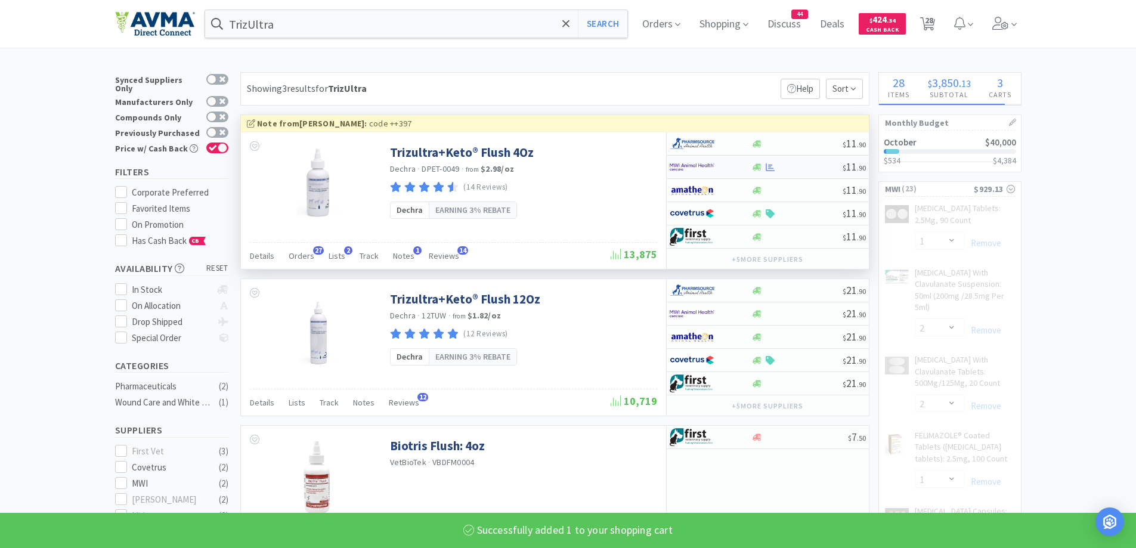
click at [725, 168] on div at bounding box center [703, 167] width 66 height 20
select select "1"
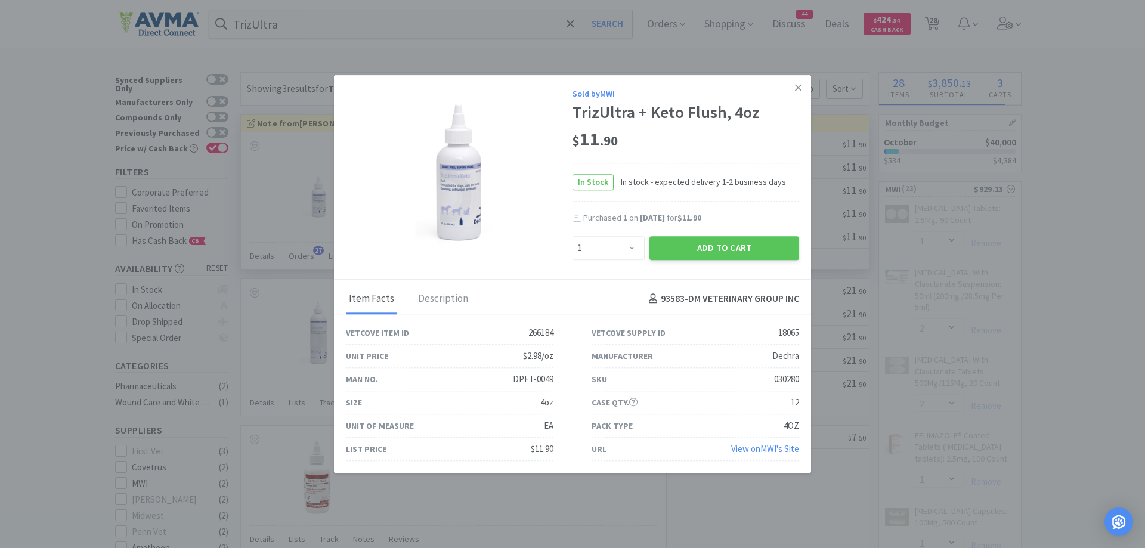
select select "1"
select select "2"
select select "1"
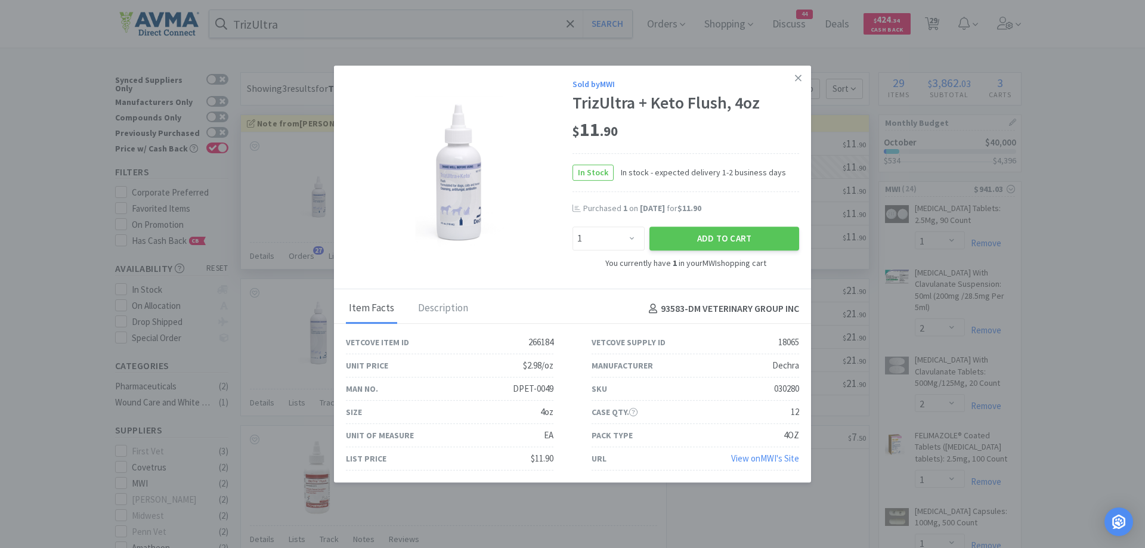
click at [782, 82] on div "Sold by MWI" at bounding box center [686, 84] width 227 height 13
click at [796, 81] on icon at bounding box center [798, 78] width 7 height 7
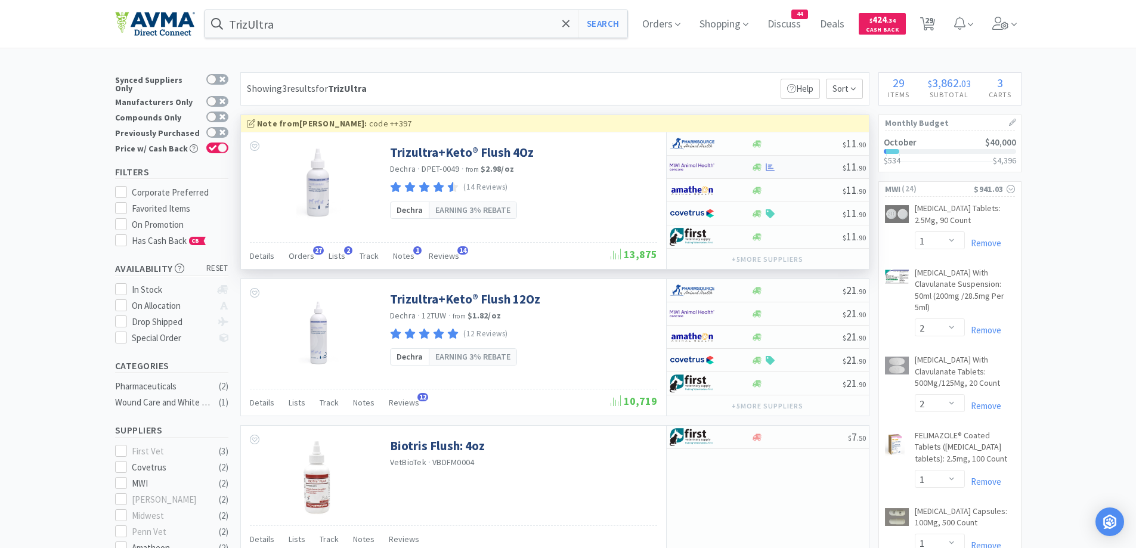
click at [747, 163] on div at bounding box center [711, 167] width 82 height 20
select select "1"
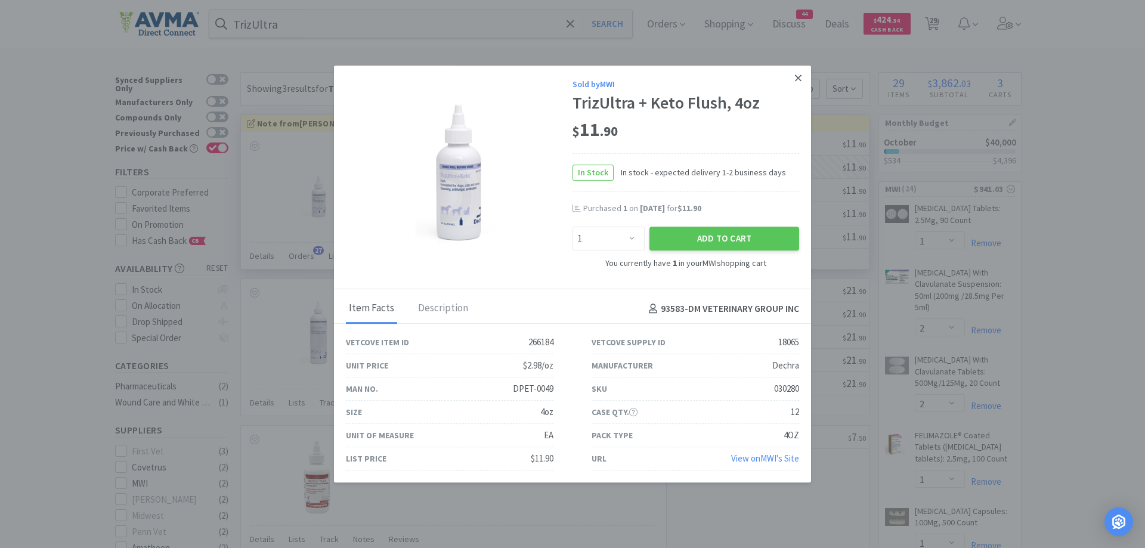
click at [807, 69] on link at bounding box center [798, 79] width 21 height 26
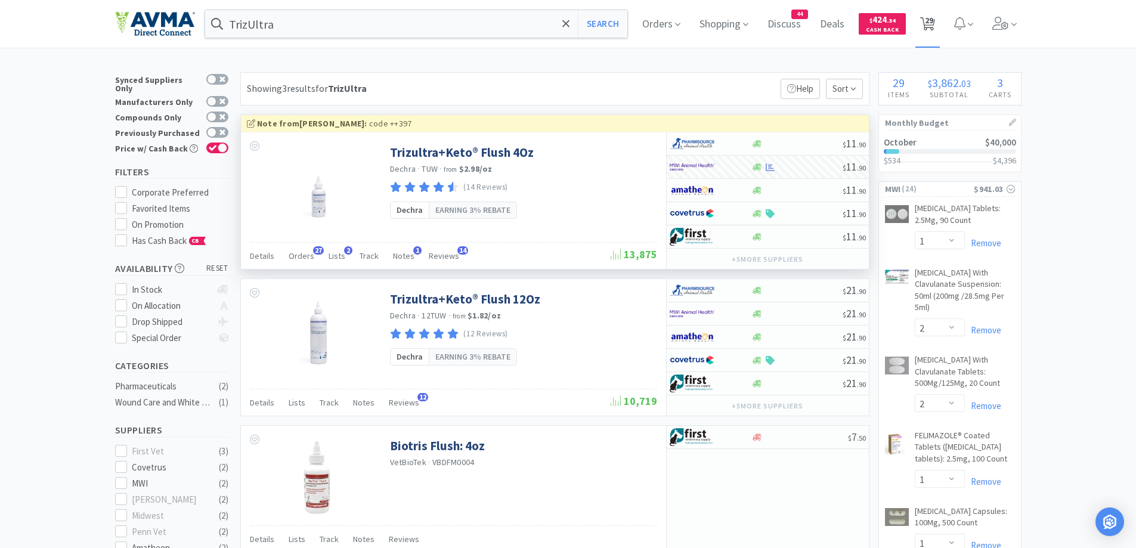
click at [928, 14] on span "29" at bounding box center [928, 24] width 24 height 48
select select "3"
select select "20"
select select "1"
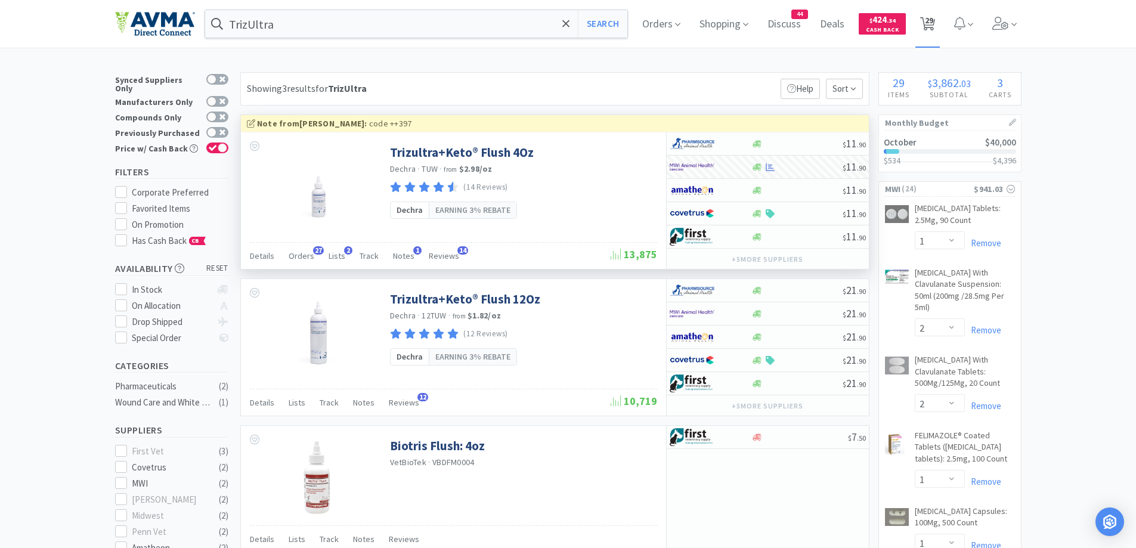
select select "1"
select select "2"
select select "1"
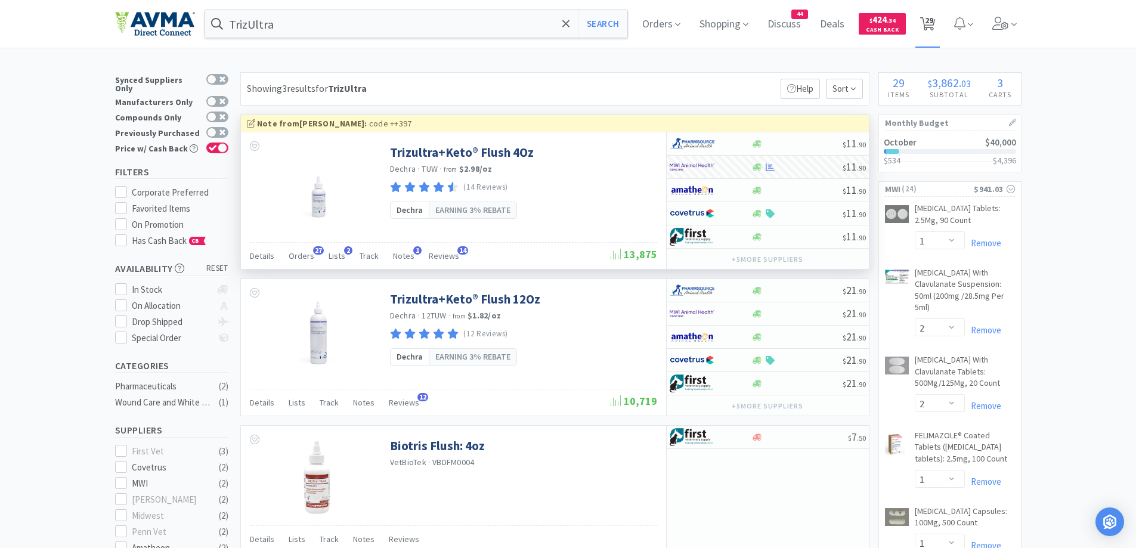
select select "1"
select select "7"
select select "1"
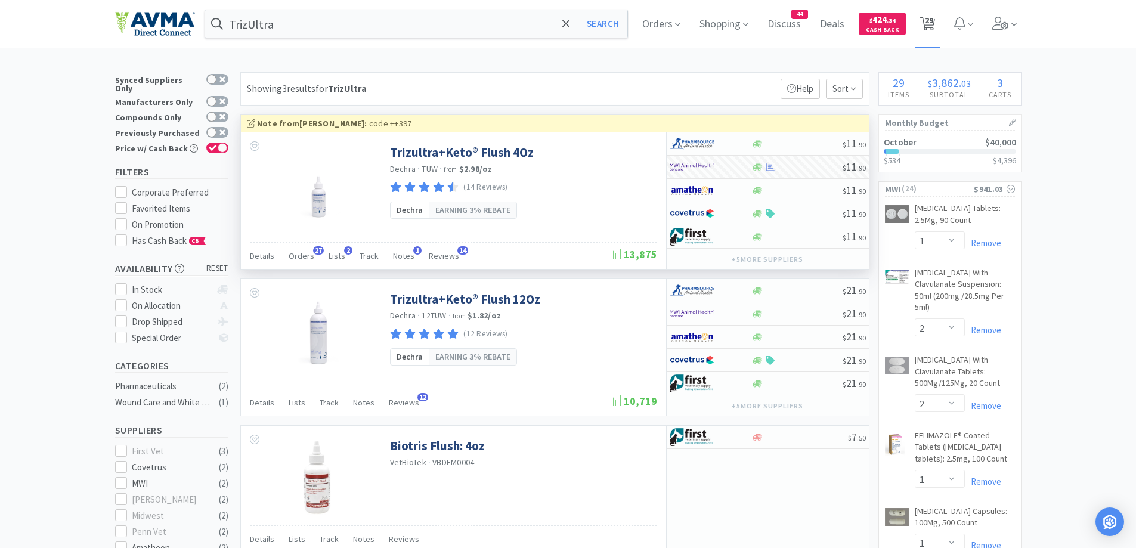
select select "1"
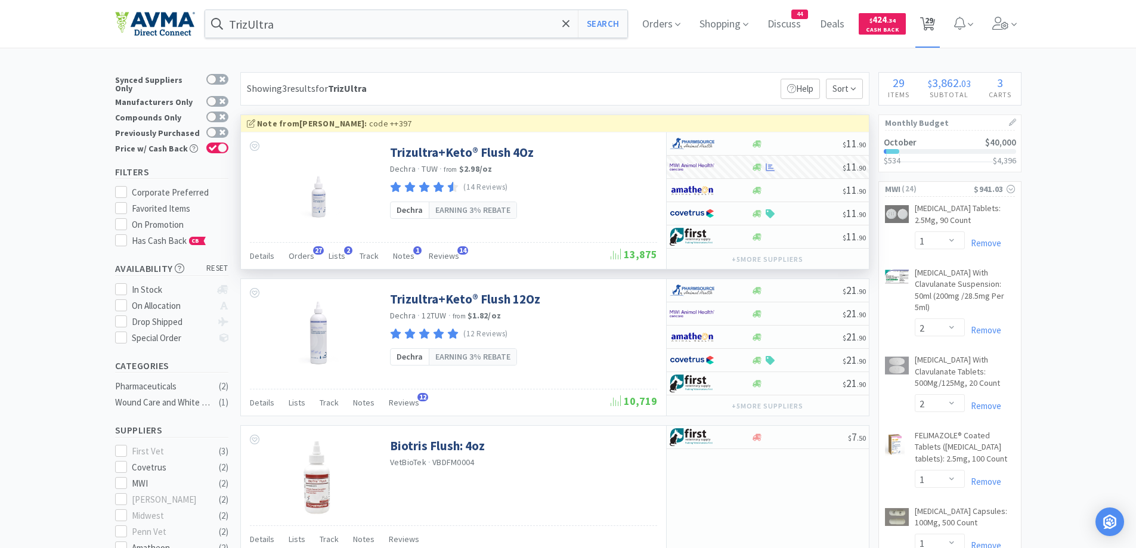
select select "1"
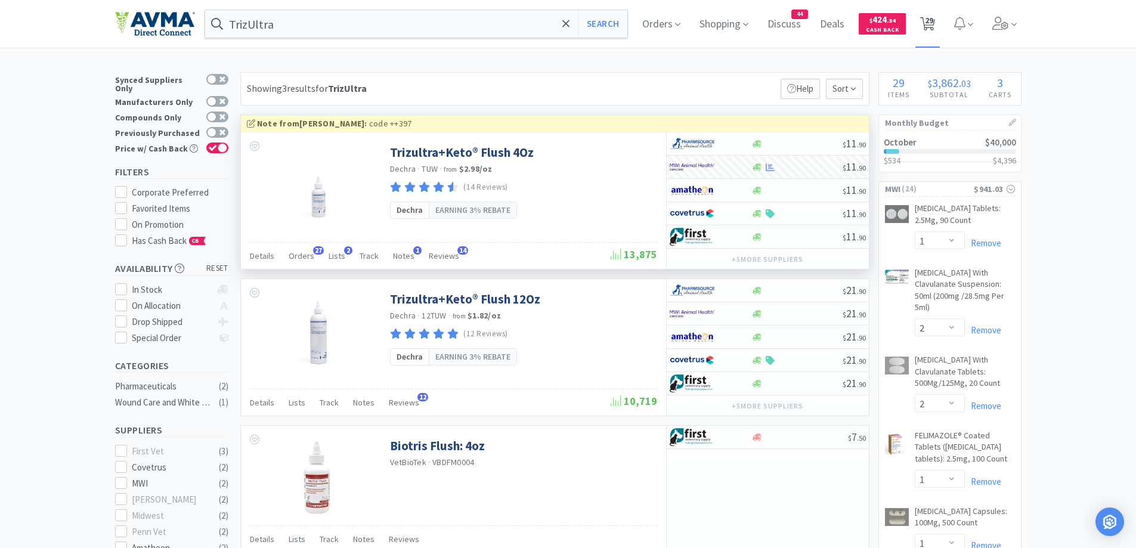
select select "1"
select select "2"
select select "1"
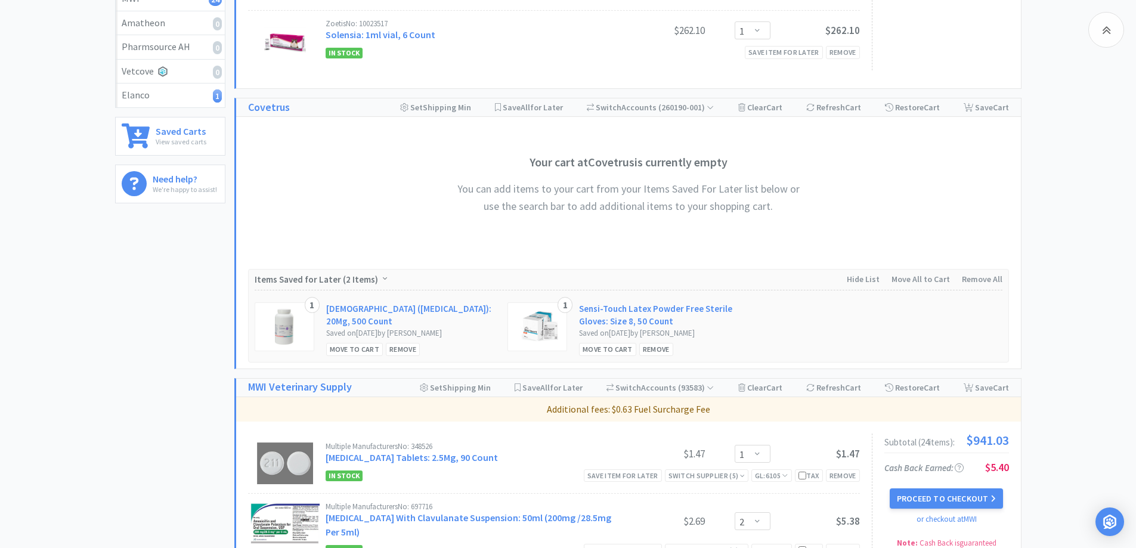
scroll to position [597, 0]
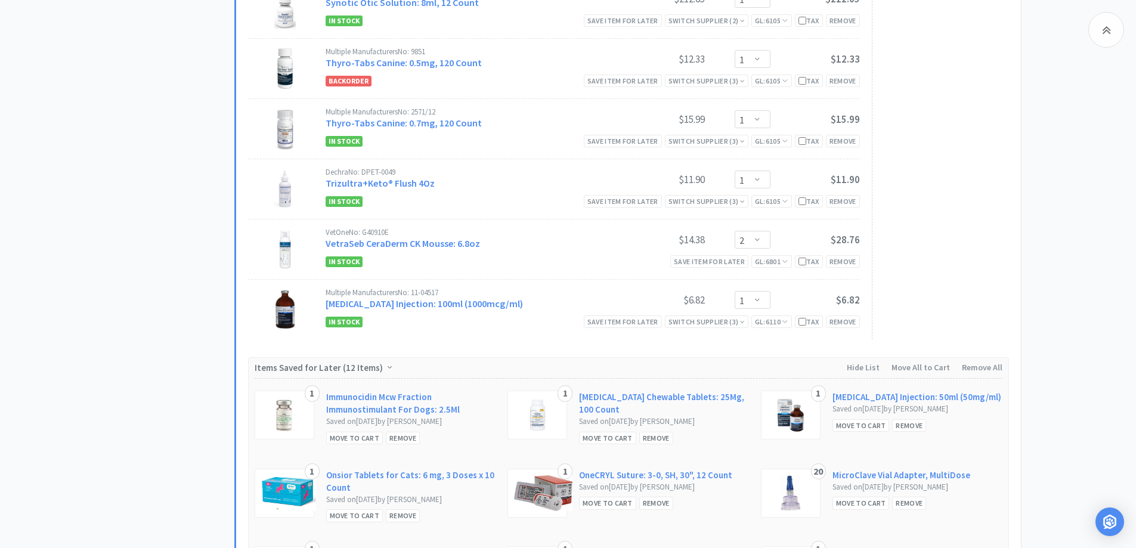
scroll to position [2028, 0]
